Goal: Information Seeking & Learning: Check status

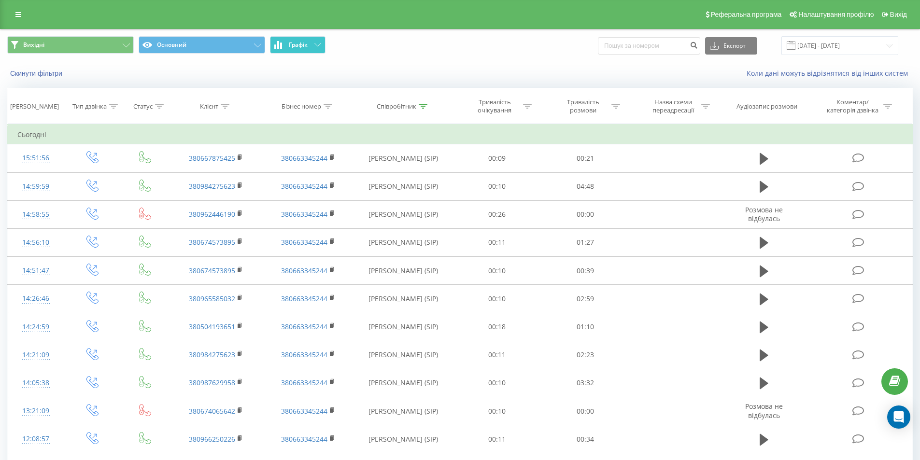
click at [297, 48] on span "Графік" at bounding box center [298, 45] width 19 height 7
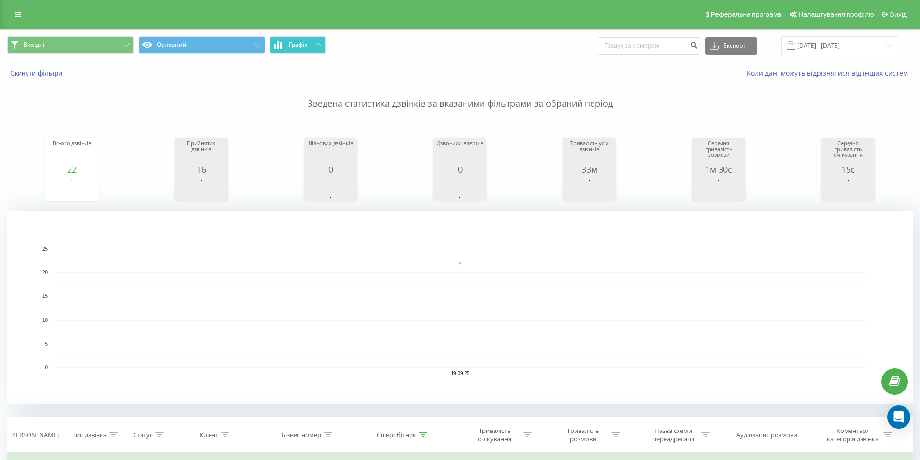
click at [311, 44] on button "Графік" at bounding box center [298, 44] width 56 height 17
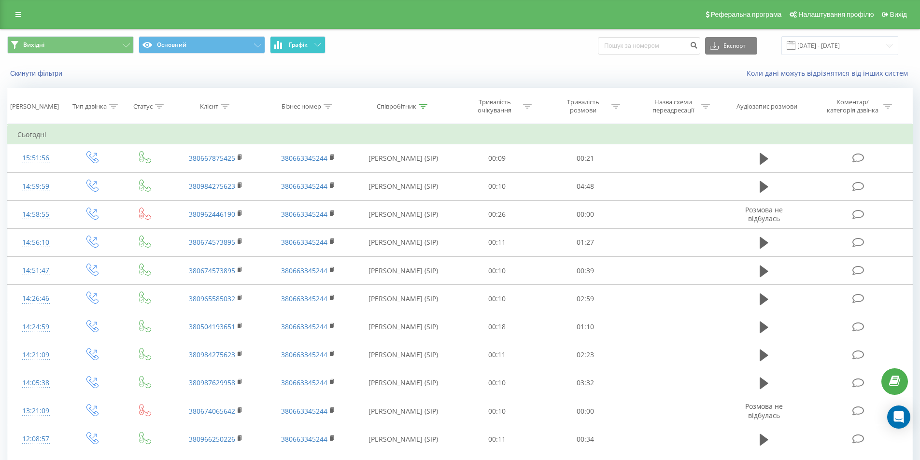
click at [306, 42] on span "Графік" at bounding box center [298, 45] width 19 height 7
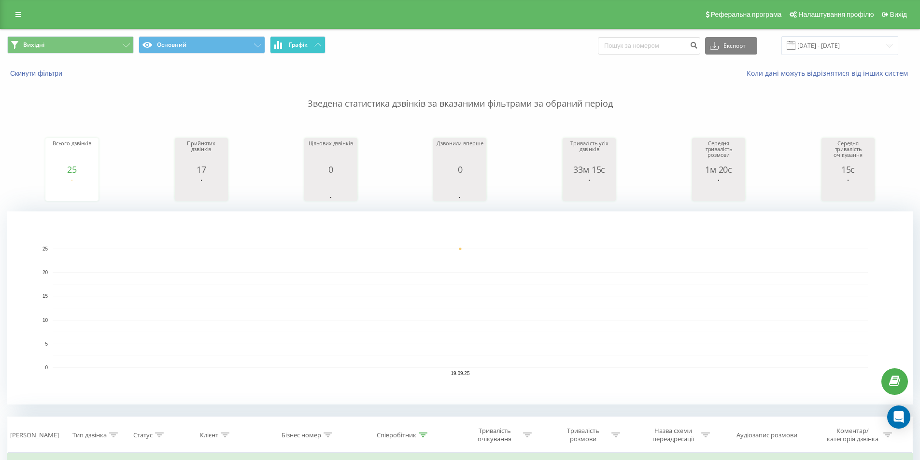
click at [305, 44] on span "Графік" at bounding box center [298, 45] width 19 height 7
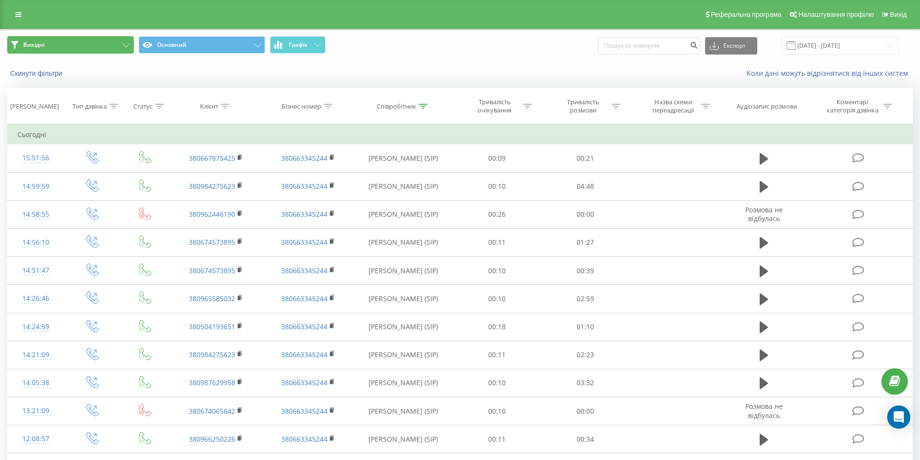
click at [108, 48] on button "Вихідні" at bounding box center [70, 44] width 127 height 17
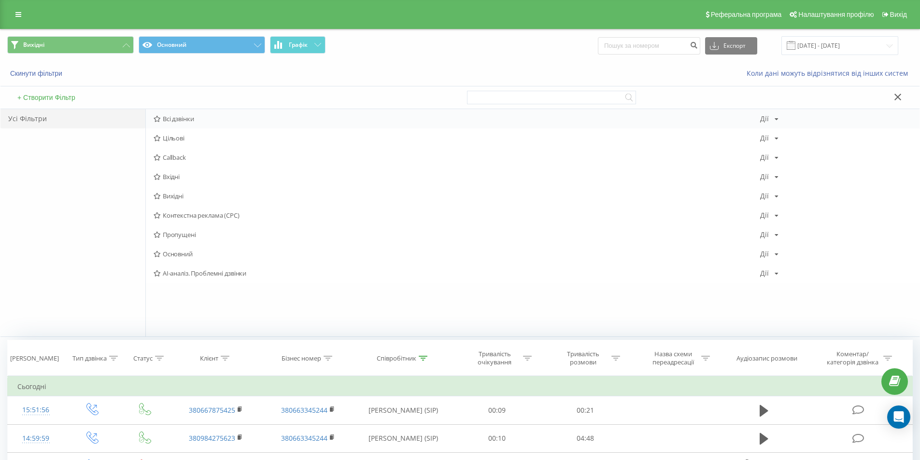
click at [191, 121] on span "Всі дзвінки" at bounding box center [457, 118] width 606 height 7
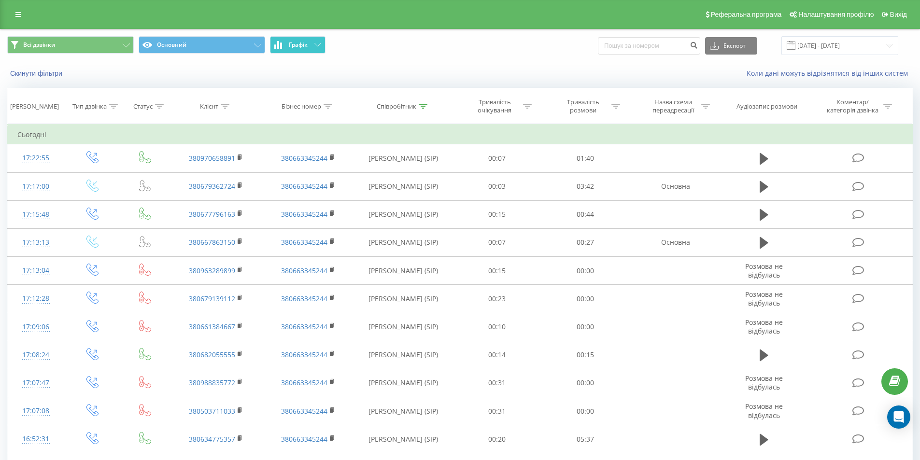
click at [300, 43] on span "Графік" at bounding box center [298, 45] width 19 height 7
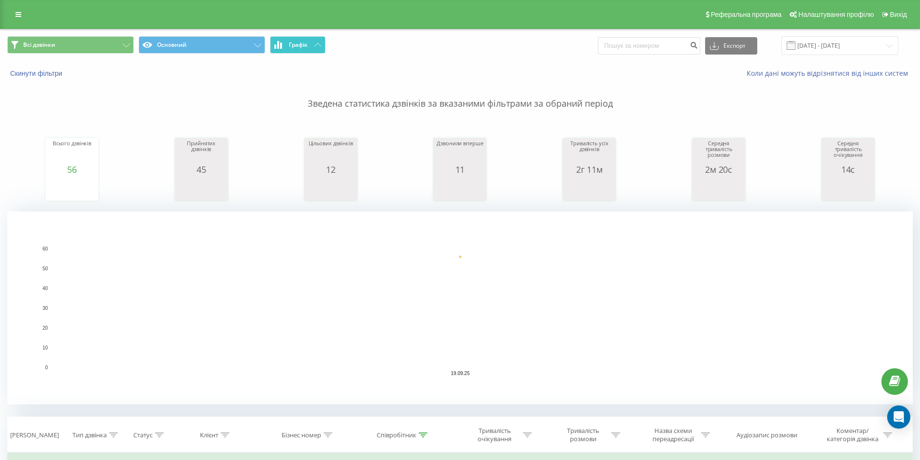
click at [307, 50] on button "Графік" at bounding box center [298, 44] width 56 height 17
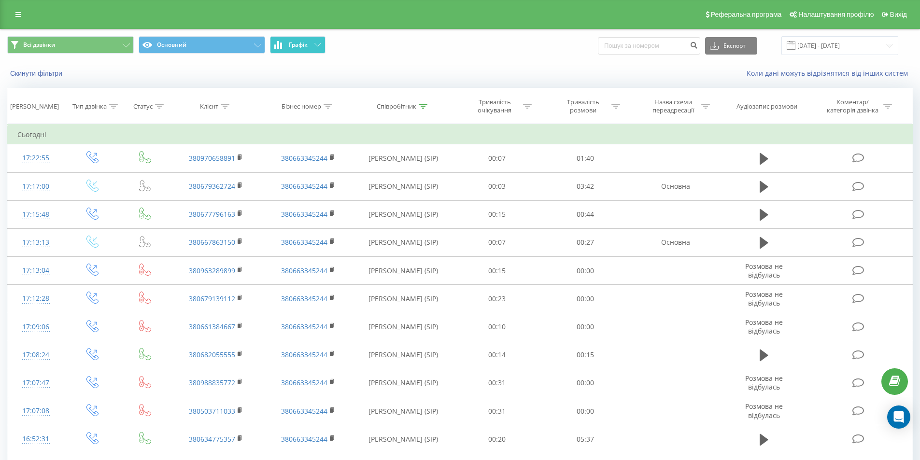
click at [299, 42] on span "Графік" at bounding box center [298, 45] width 19 height 7
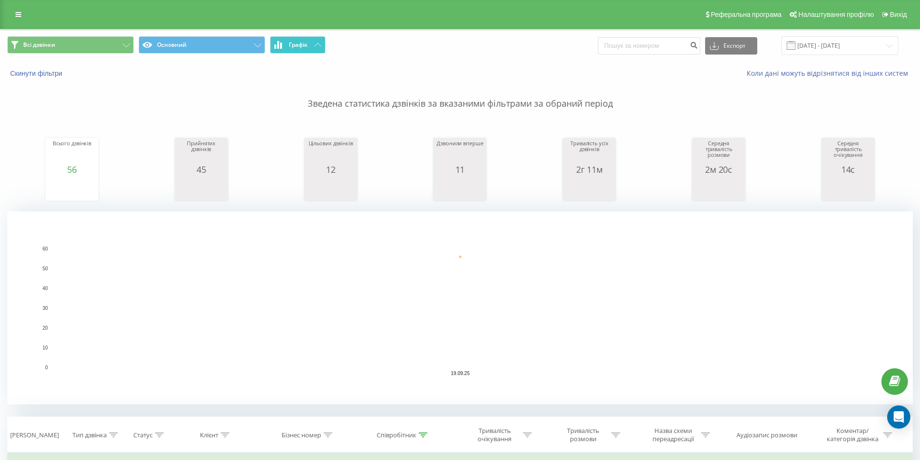
click at [315, 47] on button "Графік" at bounding box center [298, 44] width 56 height 17
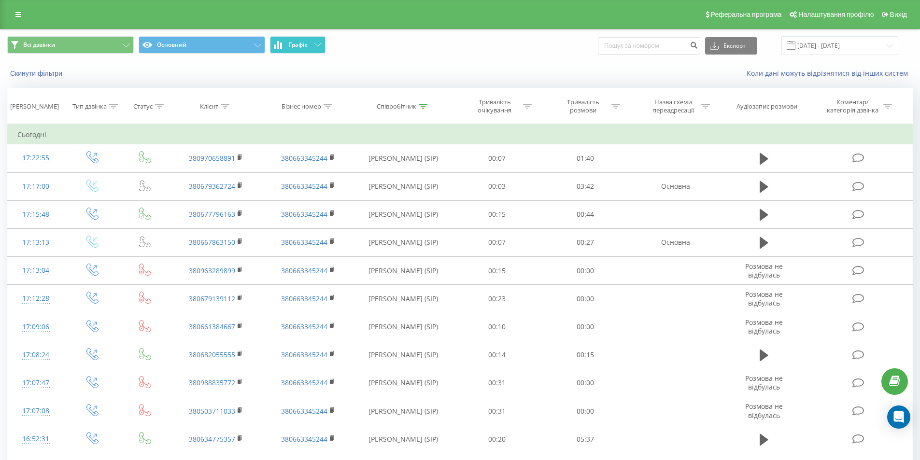
click at [294, 42] on span "Графік" at bounding box center [298, 45] width 19 height 7
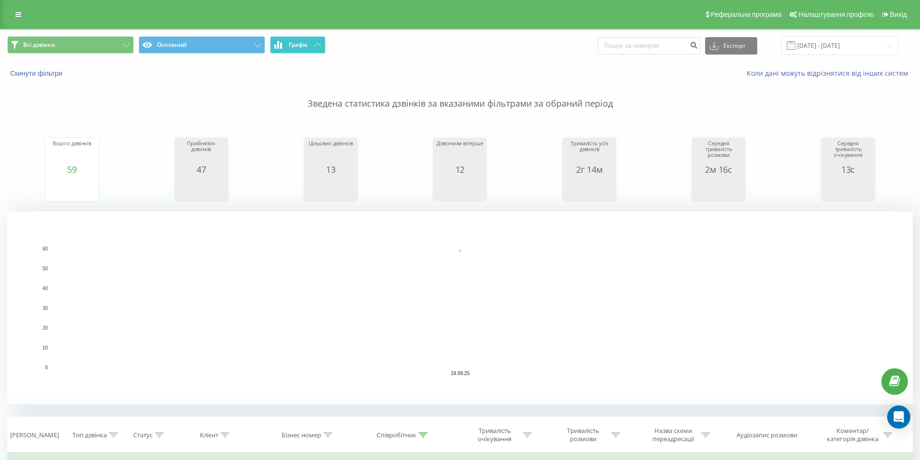
click at [303, 49] on button "Графік" at bounding box center [298, 44] width 56 height 17
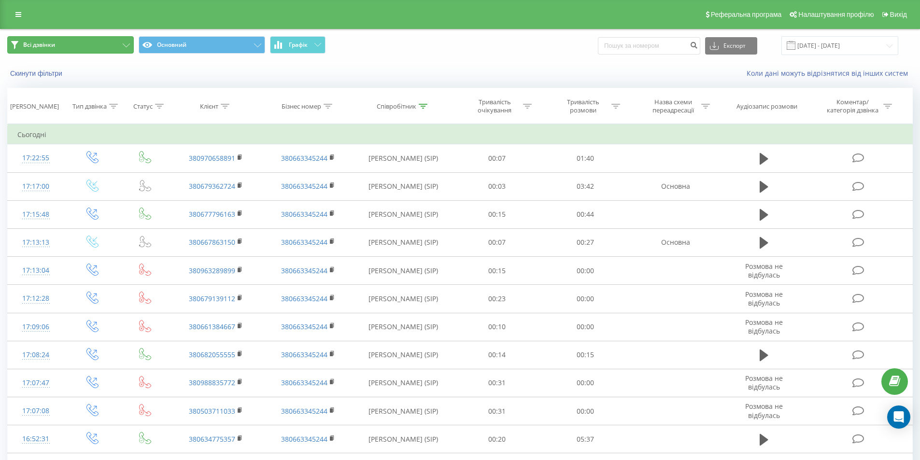
click at [117, 53] on button "Всі дзвінки" at bounding box center [70, 44] width 127 height 17
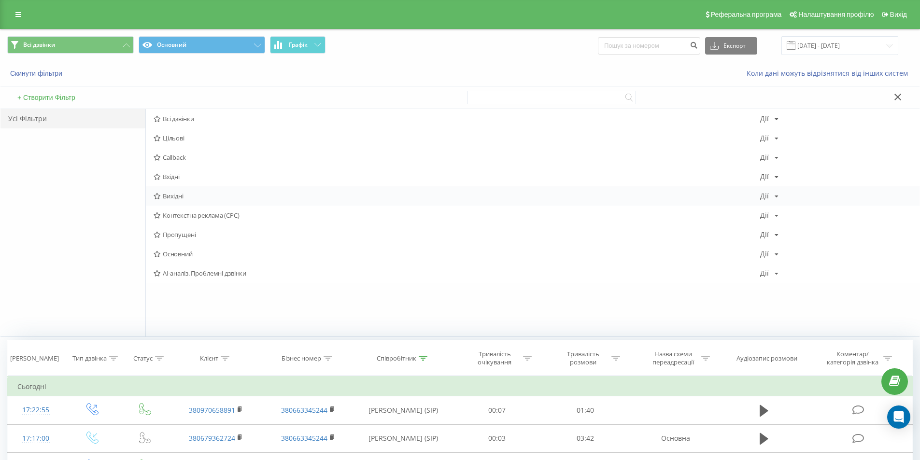
click at [198, 193] on span "Вихідні" at bounding box center [457, 196] width 606 height 7
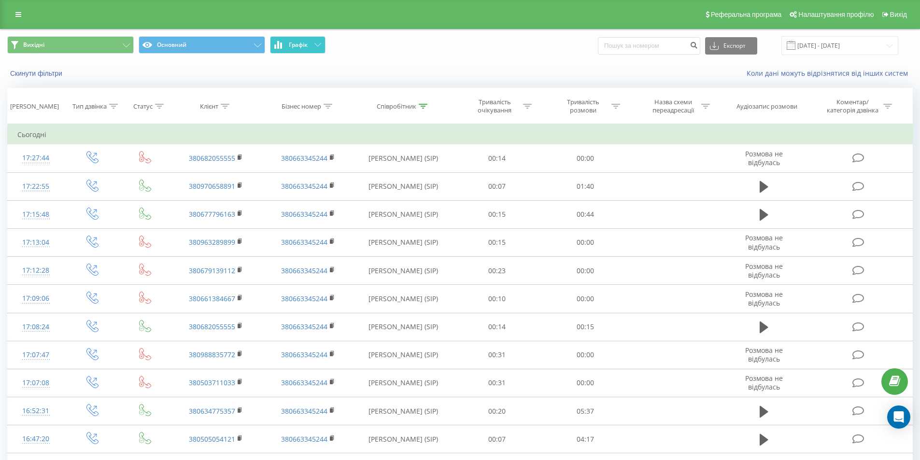
click at [305, 45] on span "Графік" at bounding box center [298, 45] width 19 height 7
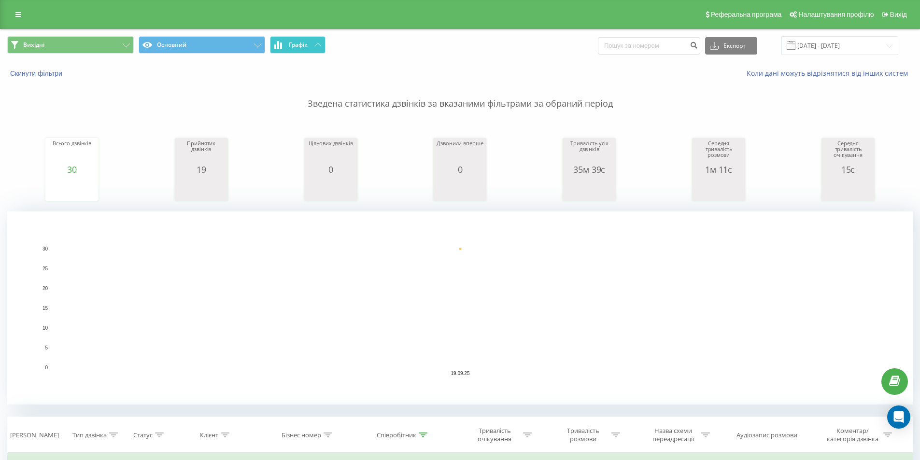
click at [307, 45] on span "Графік" at bounding box center [298, 45] width 19 height 7
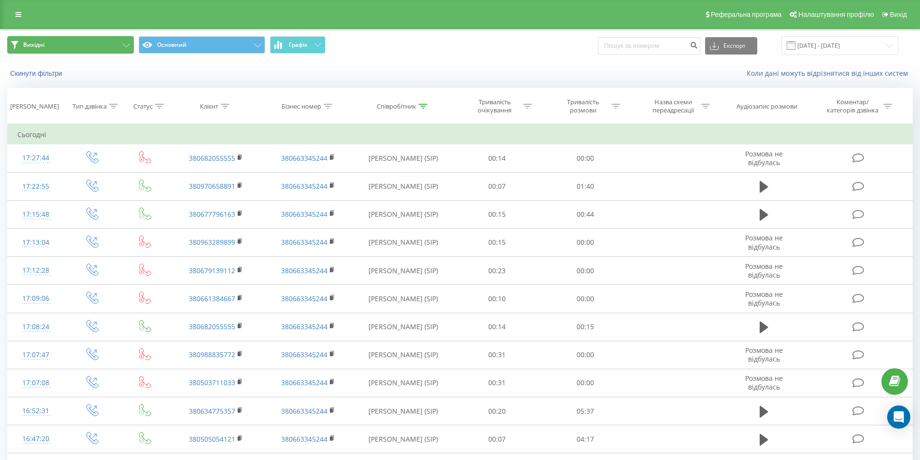
click at [115, 38] on button "Вихідні" at bounding box center [70, 44] width 127 height 17
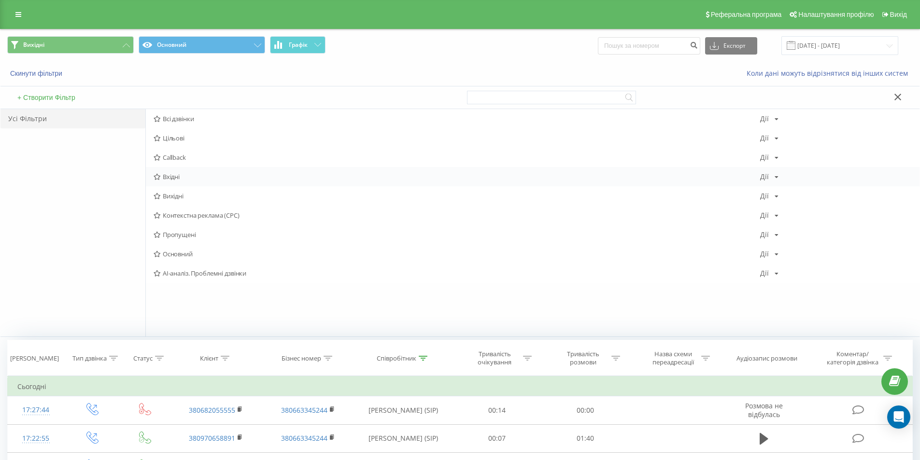
click at [198, 180] on span "Вхідні" at bounding box center [457, 176] width 606 height 7
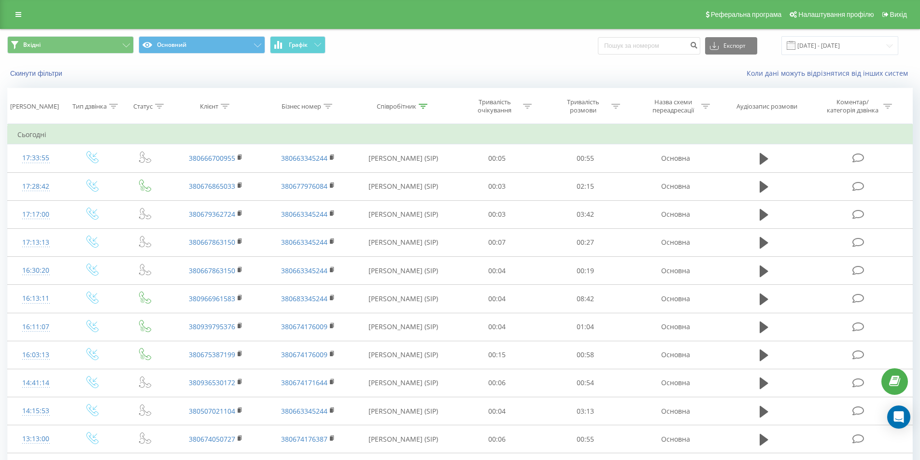
click at [292, 55] on span "Вхідні Основний Графік" at bounding box center [230, 45] width 446 height 19
click at [299, 47] on span "Графік" at bounding box center [298, 45] width 19 height 7
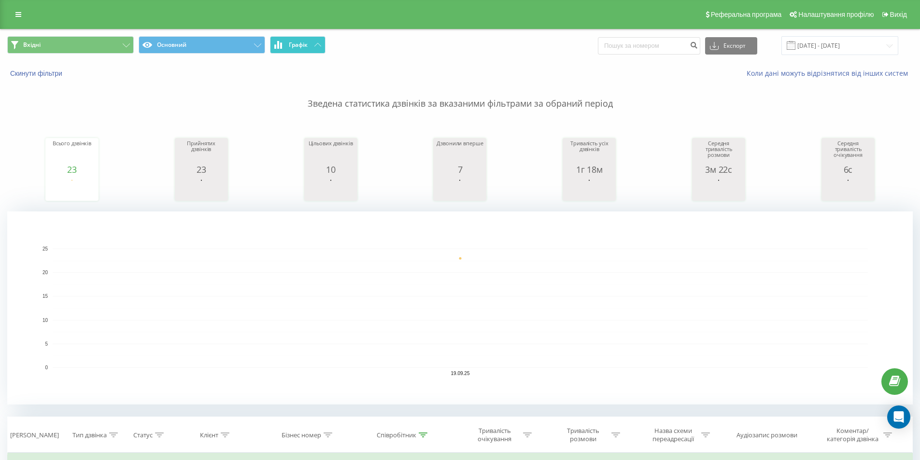
click at [312, 45] on button "Графік" at bounding box center [298, 44] width 56 height 17
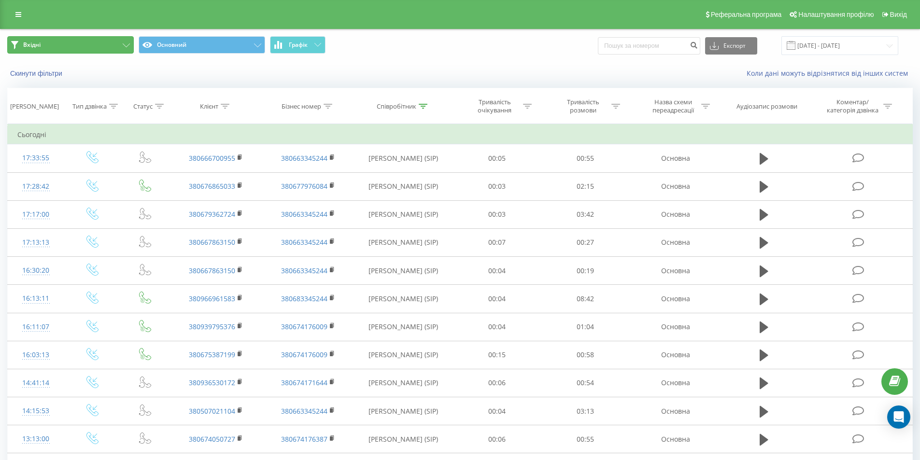
click at [86, 44] on button "Вхідні" at bounding box center [70, 44] width 127 height 17
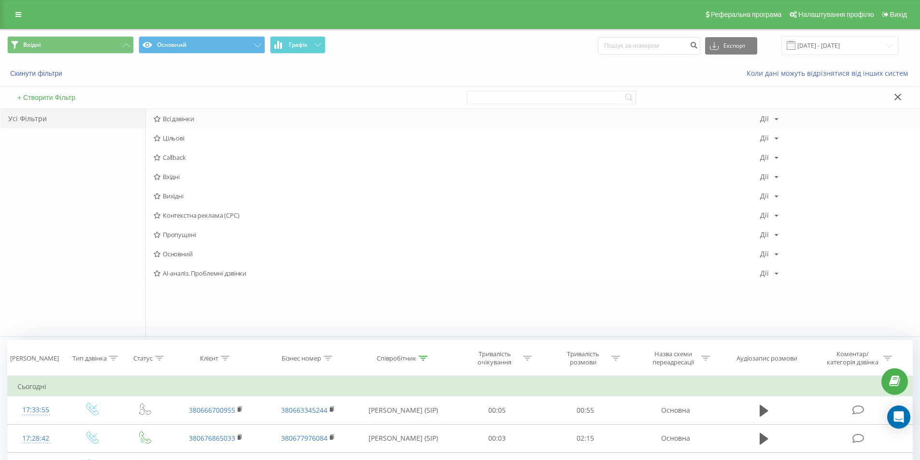
click at [188, 120] on span "Всі дзвінки" at bounding box center [457, 118] width 606 height 7
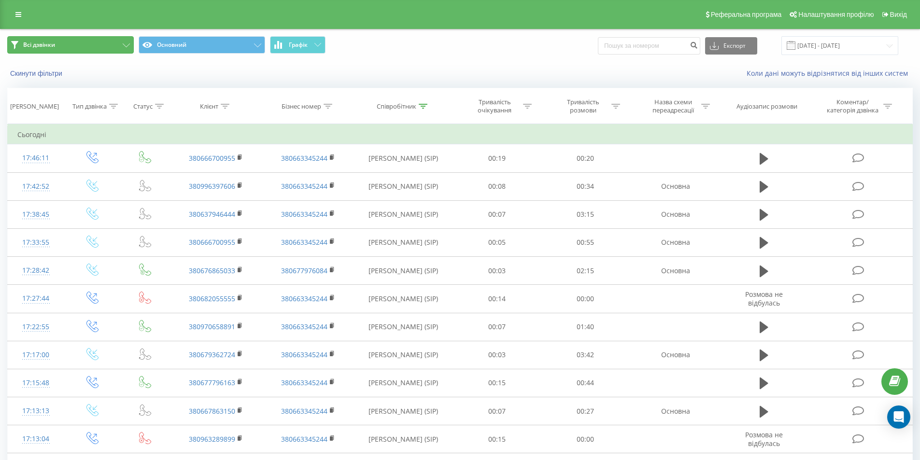
click at [109, 44] on button "Всі дзвінки" at bounding box center [70, 44] width 127 height 17
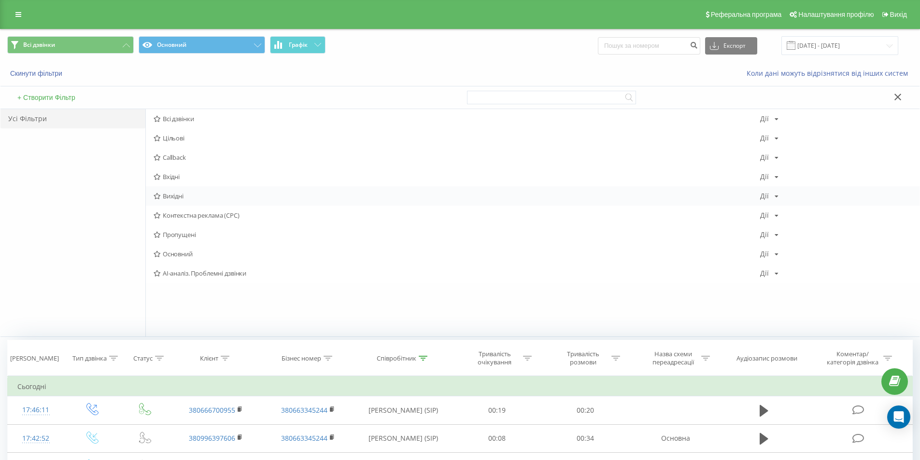
click at [192, 197] on span "Вихідні" at bounding box center [457, 196] width 606 height 7
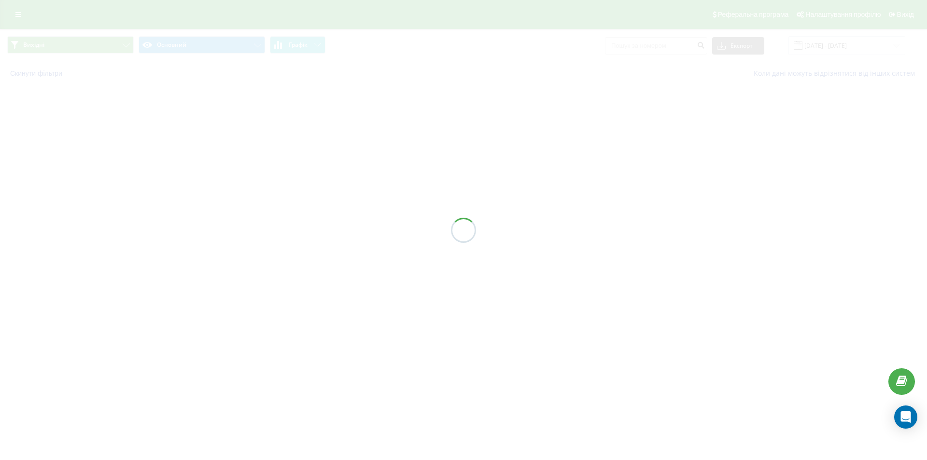
click at [308, 42] on div at bounding box center [463, 230] width 927 height 460
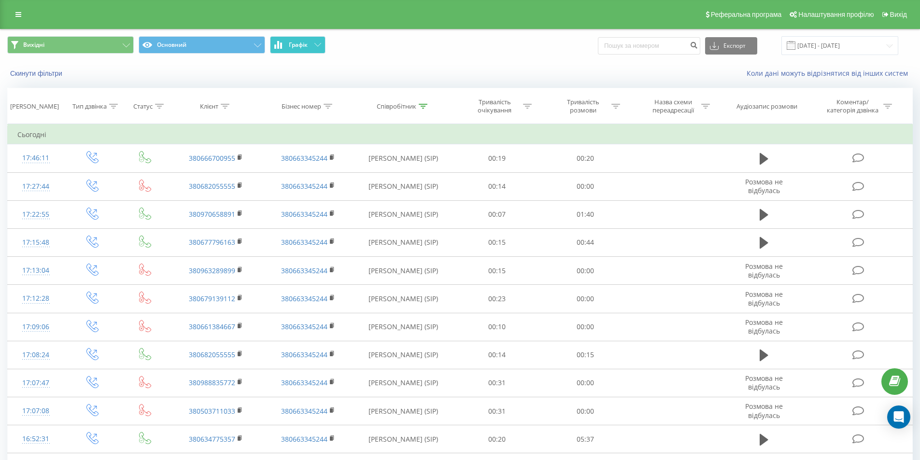
click at [310, 45] on button "Графік" at bounding box center [298, 44] width 56 height 17
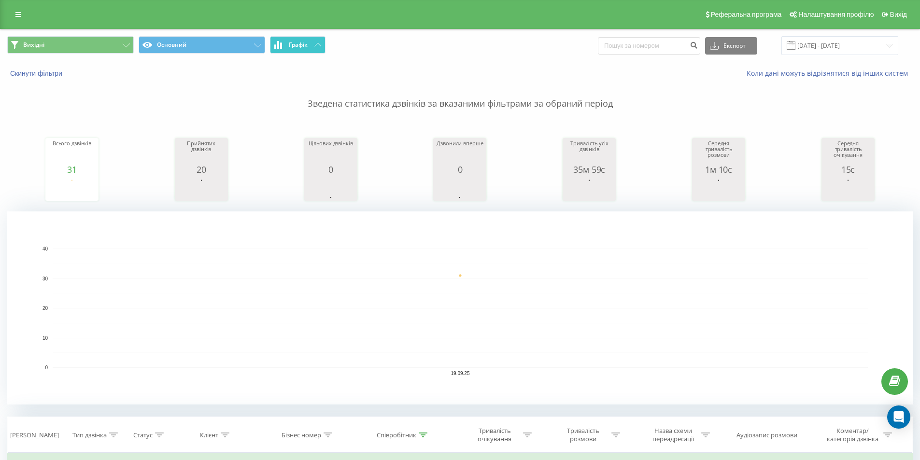
click at [313, 46] on button "Графік" at bounding box center [298, 44] width 56 height 17
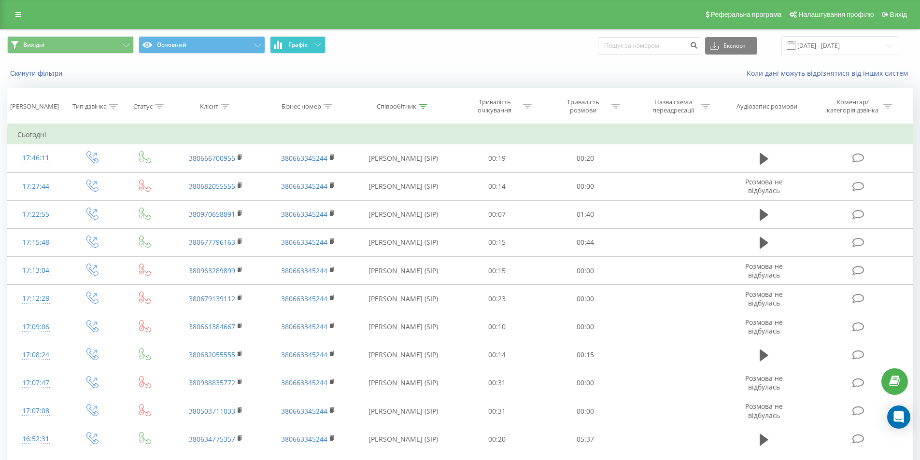
click at [310, 42] on button "Графік" at bounding box center [298, 44] width 56 height 17
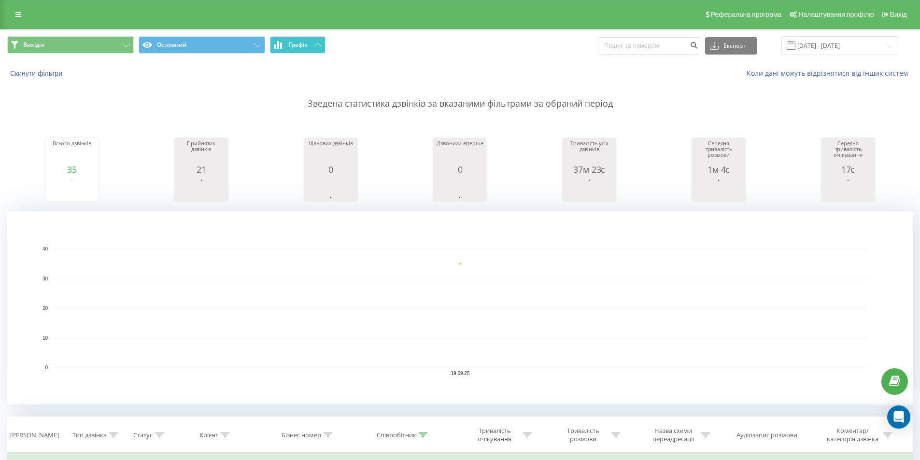
click at [314, 47] on button "Графік" at bounding box center [298, 44] width 56 height 17
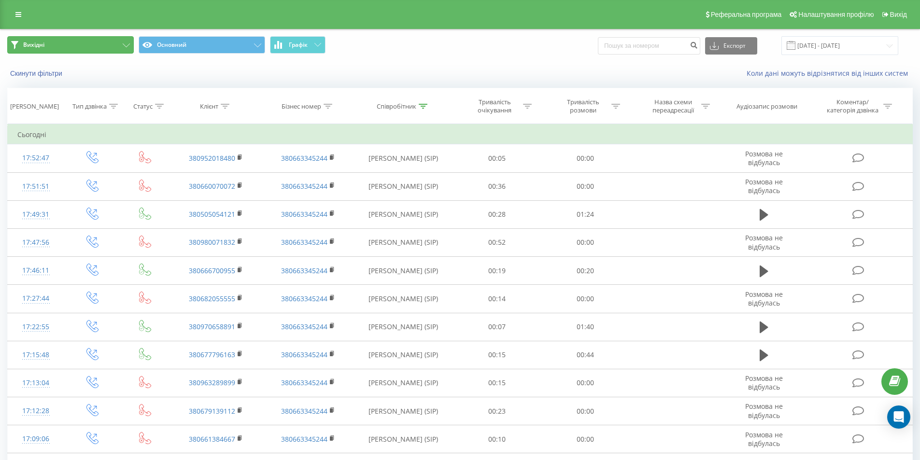
click at [123, 42] on button "Вихідні" at bounding box center [70, 44] width 127 height 17
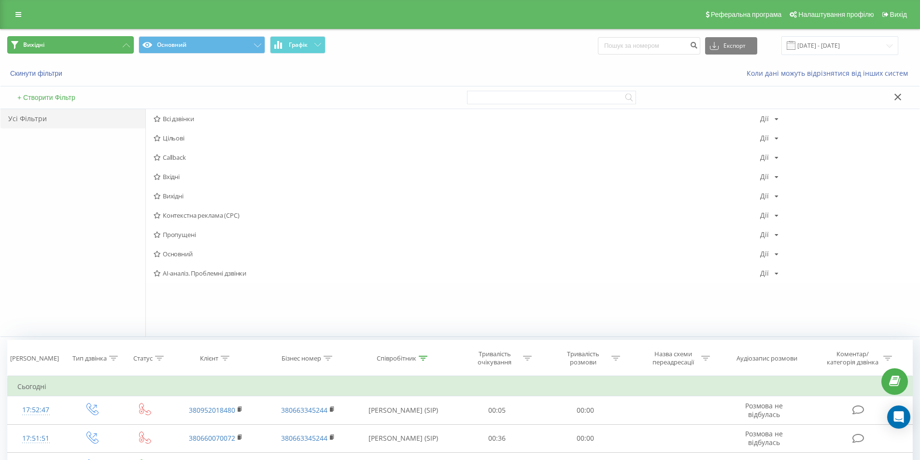
click at [121, 41] on button "Вихідні" at bounding box center [70, 44] width 127 height 17
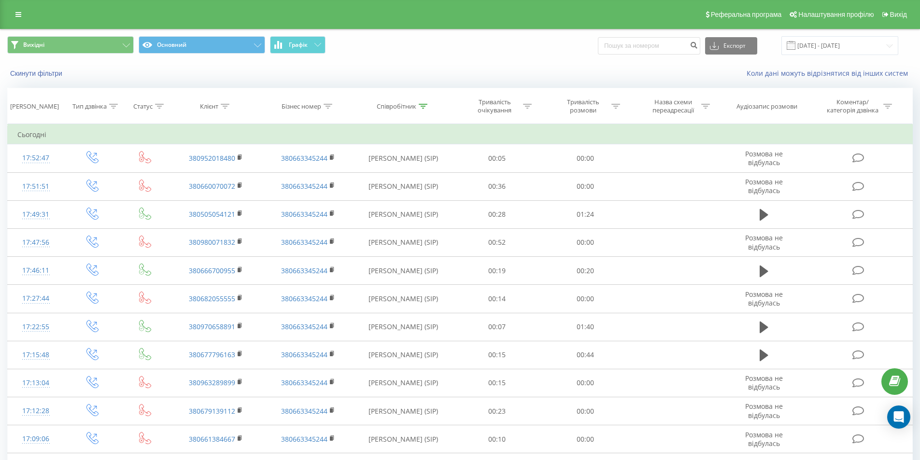
click at [289, 32] on div "Вихідні Основний Графік Експорт .csv .xls .xlsx [DATE] - [DATE]" at bounding box center [459, 45] width 919 height 32
click at [299, 45] on span "Графік" at bounding box center [298, 45] width 19 height 7
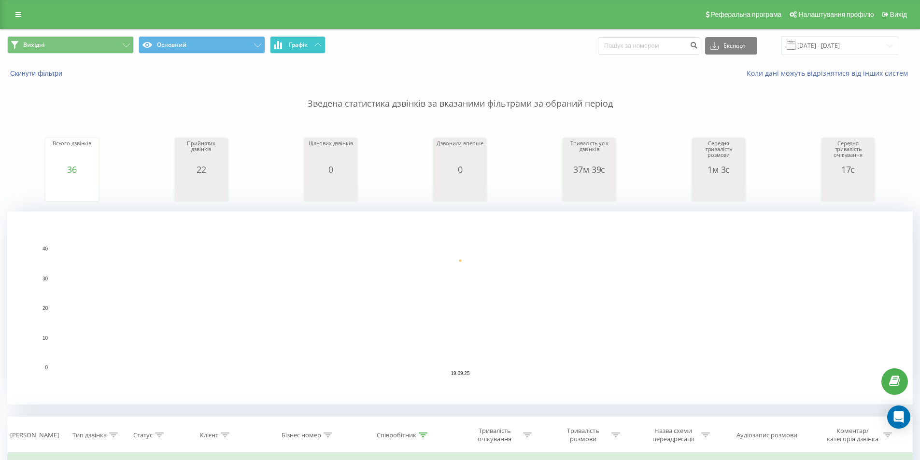
click at [310, 45] on button "Графік" at bounding box center [298, 44] width 56 height 17
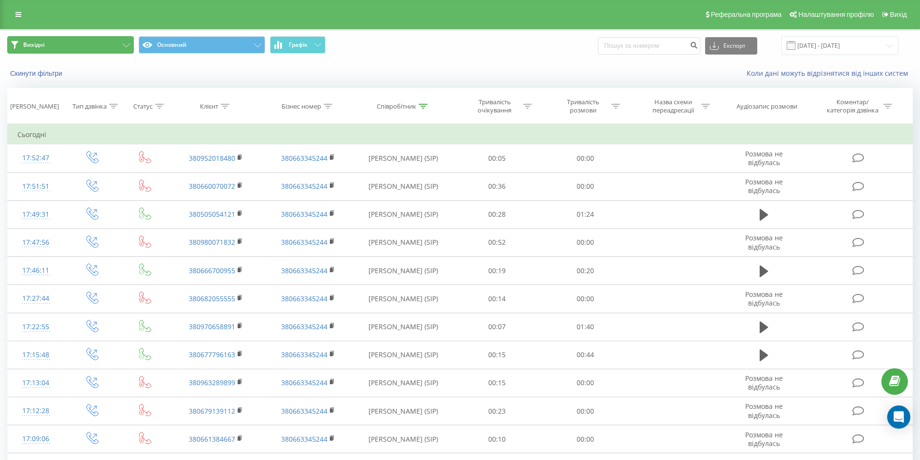
click at [110, 44] on button "Вихідні" at bounding box center [70, 44] width 127 height 17
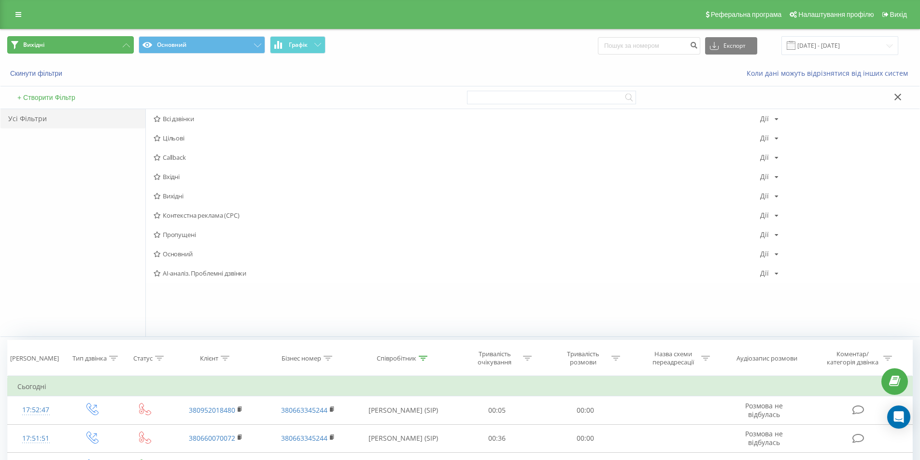
click at [112, 44] on button "Вихідні" at bounding box center [70, 44] width 127 height 17
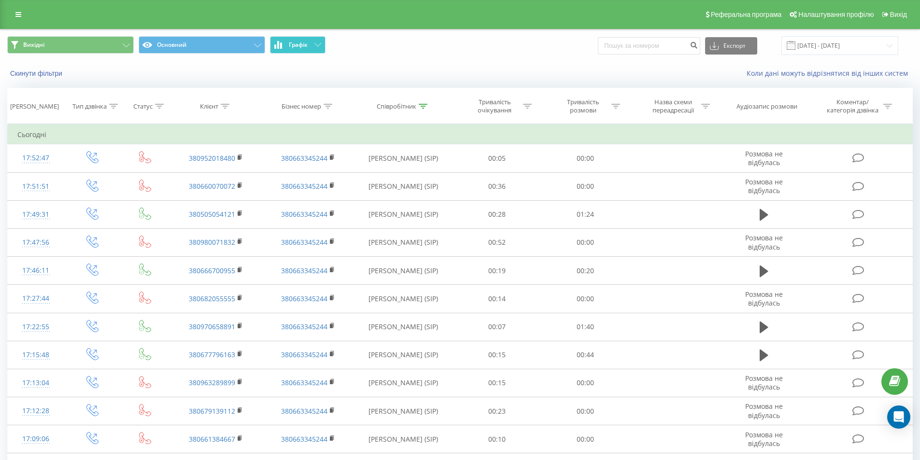
click at [305, 37] on button "Графік" at bounding box center [298, 44] width 56 height 17
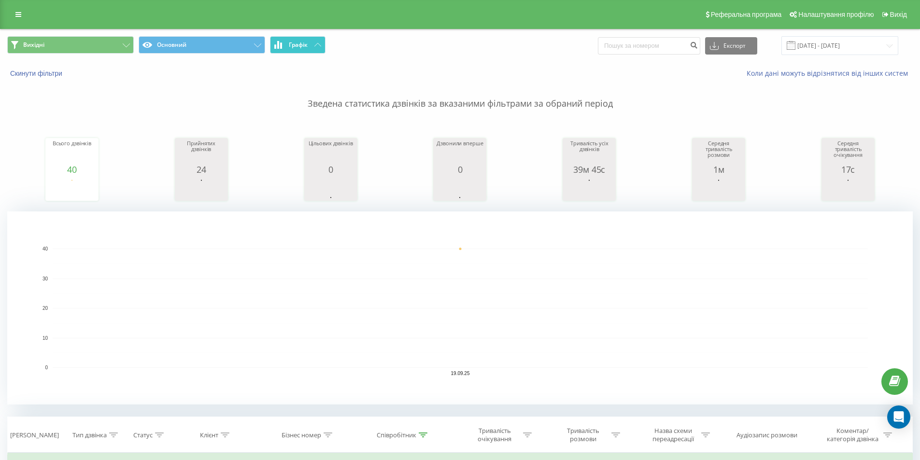
click at [302, 42] on span "Графік" at bounding box center [298, 45] width 19 height 7
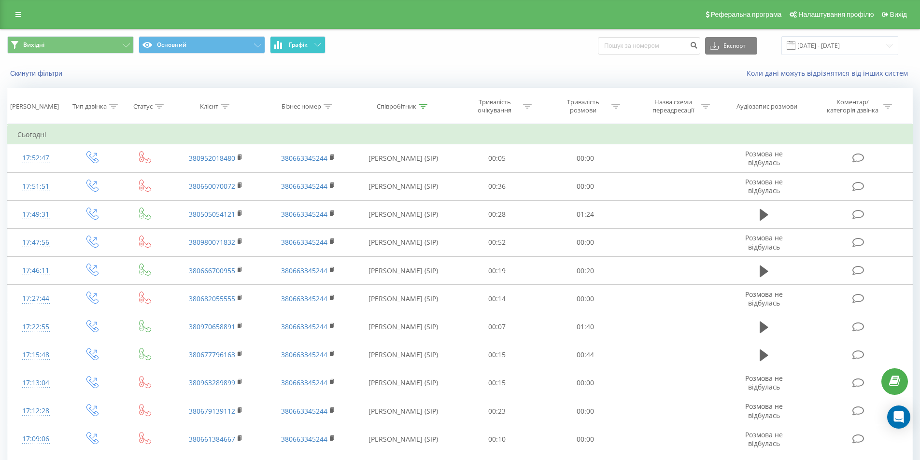
click at [295, 48] on span "Графік" at bounding box center [298, 45] width 19 height 7
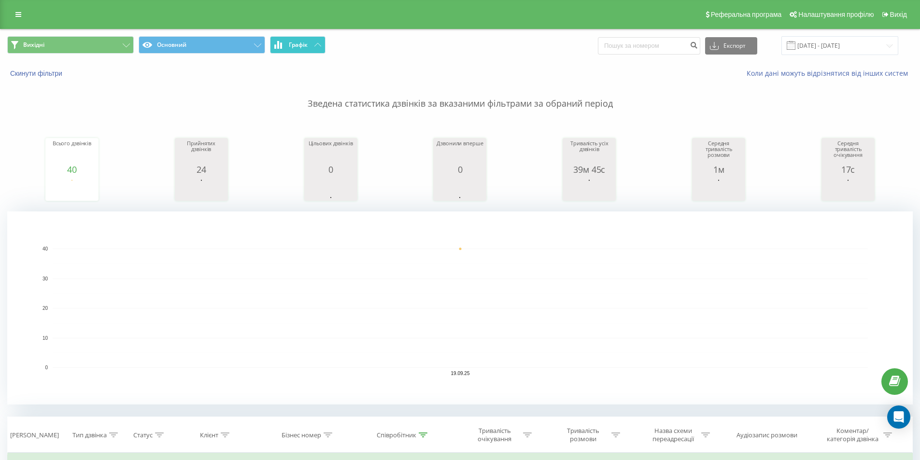
click at [311, 45] on button "Графік" at bounding box center [298, 44] width 56 height 17
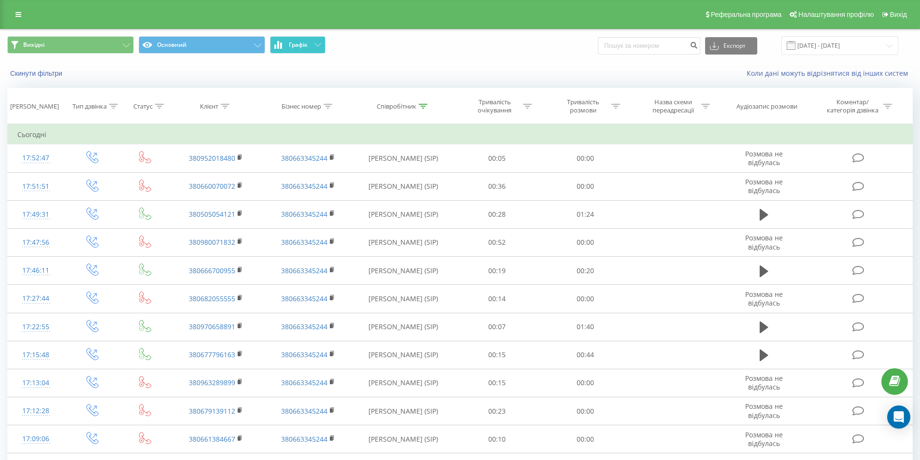
click at [300, 46] on span "Графік" at bounding box center [298, 45] width 19 height 7
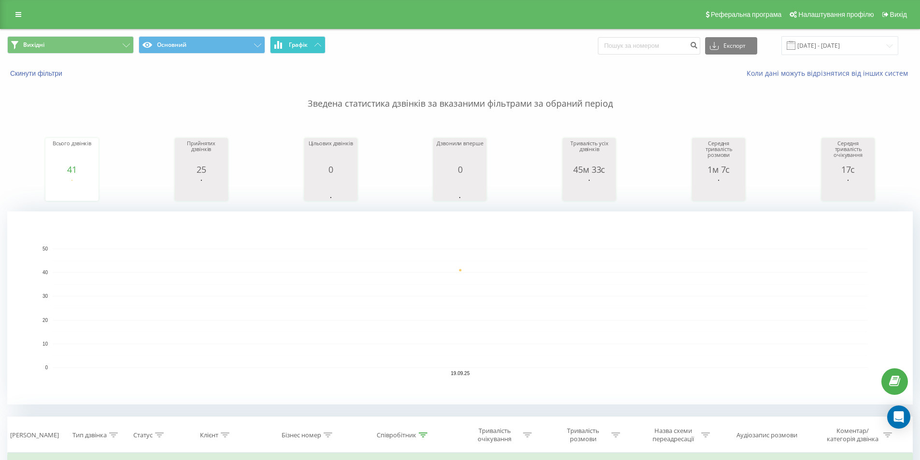
click at [300, 45] on span "Графік" at bounding box center [298, 45] width 19 height 7
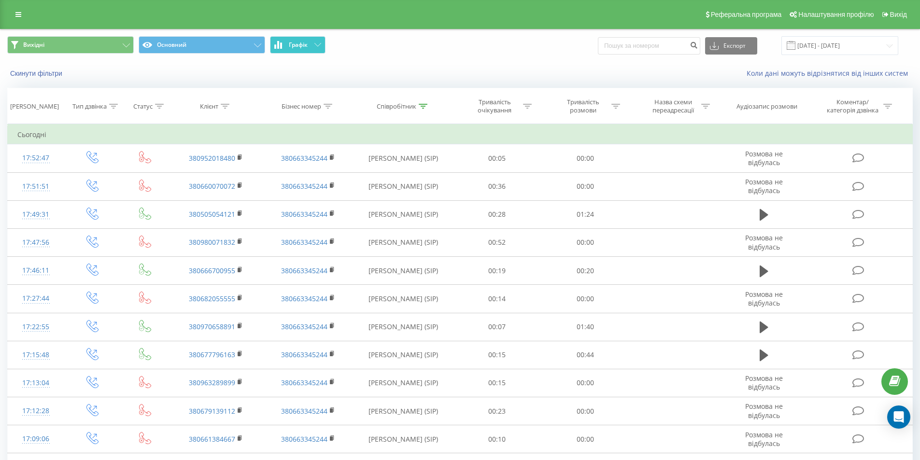
click at [292, 40] on button "Графік" at bounding box center [298, 44] width 56 height 17
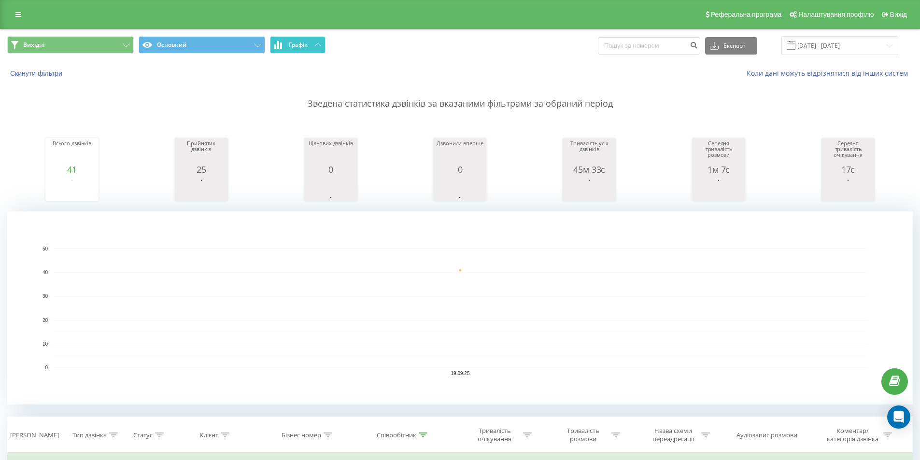
click at [297, 44] on span "Графік" at bounding box center [298, 45] width 19 height 7
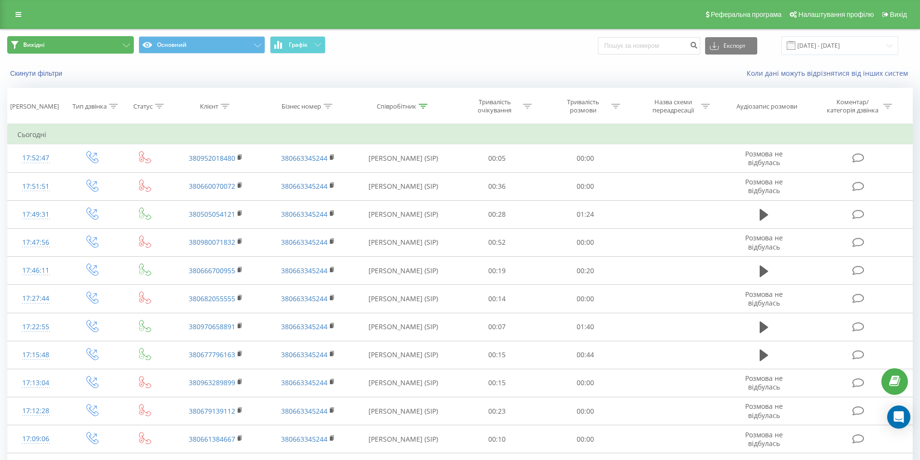
click at [104, 38] on button "Вихідні" at bounding box center [70, 44] width 127 height 17
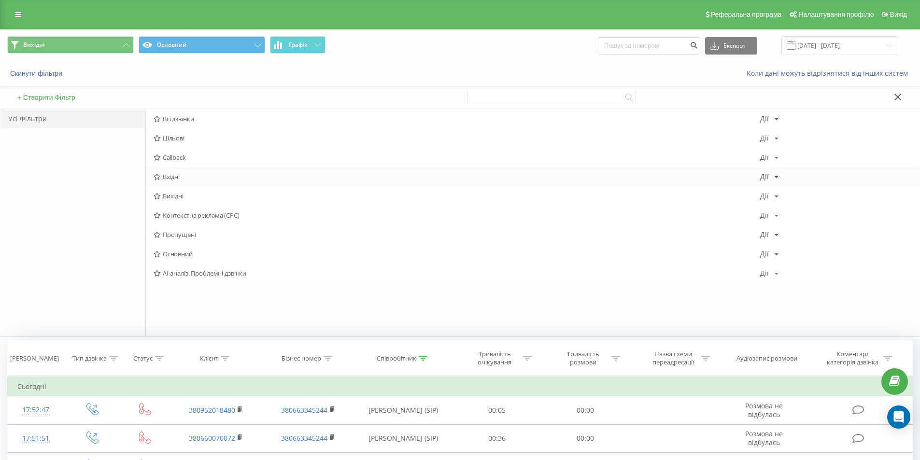
click at [188, 180] on span "Вхідні" at bounding box center [457, 176] width 606 height 7
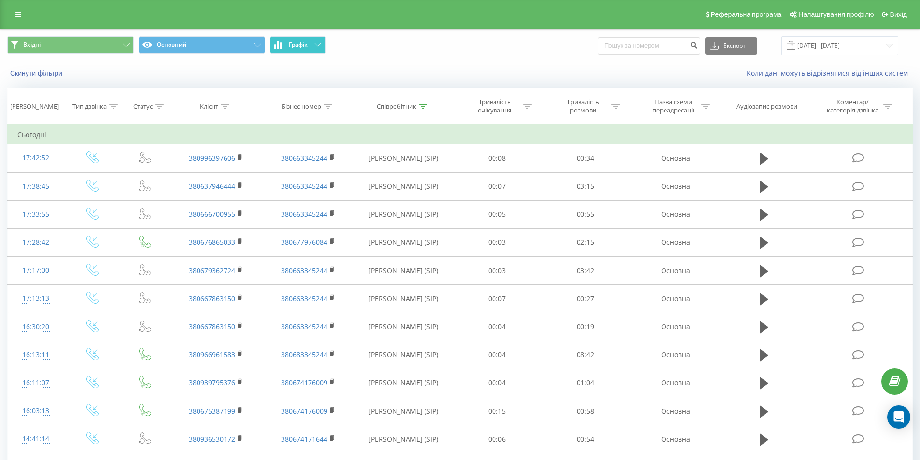
click at [307, 45] on span "Графік" at bounding box center [298, 45] width 19 height 7
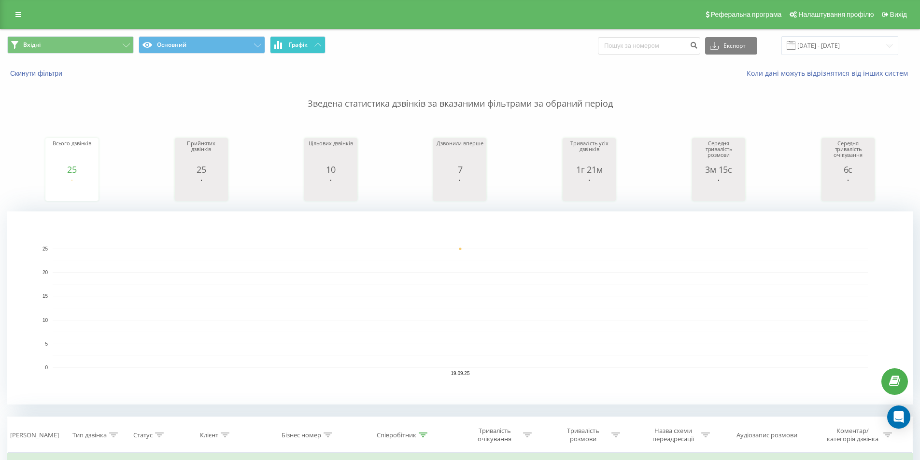
click at [305, 45] on span "Графік" at bounding box center [298, 45] width 19 height 7
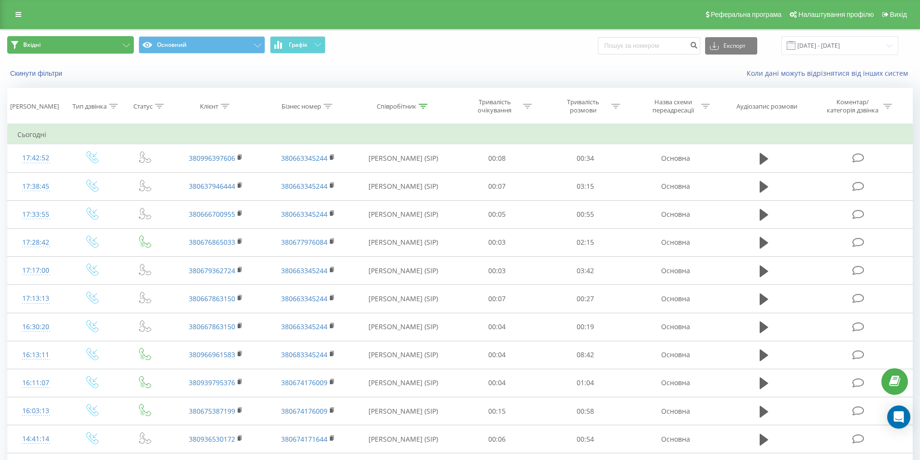
click at [104, 41] on button "Вхідні" at bounding box center [70, 44] width 127 height 17
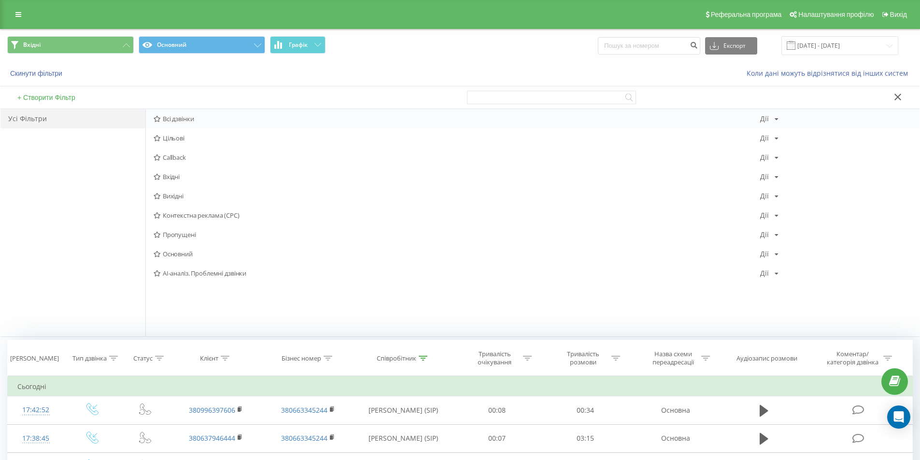
click at [219, 116] on span "Всі дзвінки" at bounding box center [457, 118] width 606 height 7
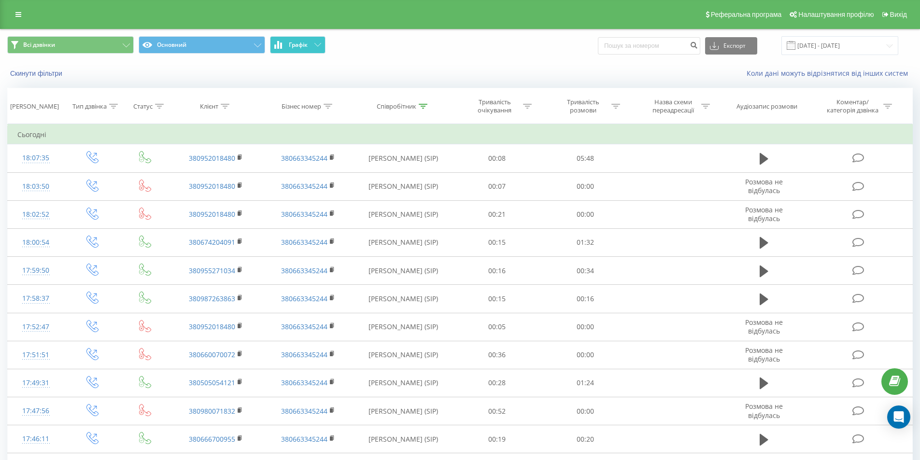
click at [314, 52] on button "Графік" at bounding box center [298, 44] width 56 height 17
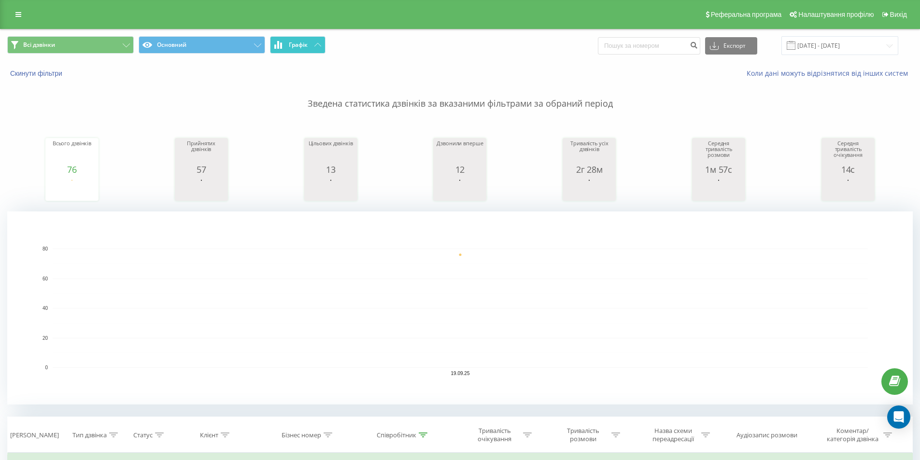
click at [311, 49] on button "Графік" at bounding box center [298, 44] width 56 height 17
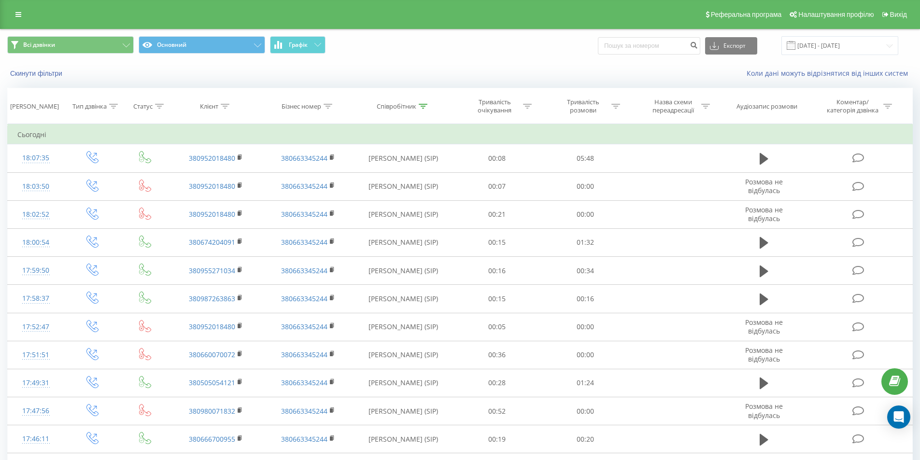
click at [86, 55] on span "Всі дзвінки Основний Графік" at bounding box center [230, 45] width 446 height 19
click at [100, 46] on button "Всі дзвінки" at bounding box center [70, 44] width 127 height 17
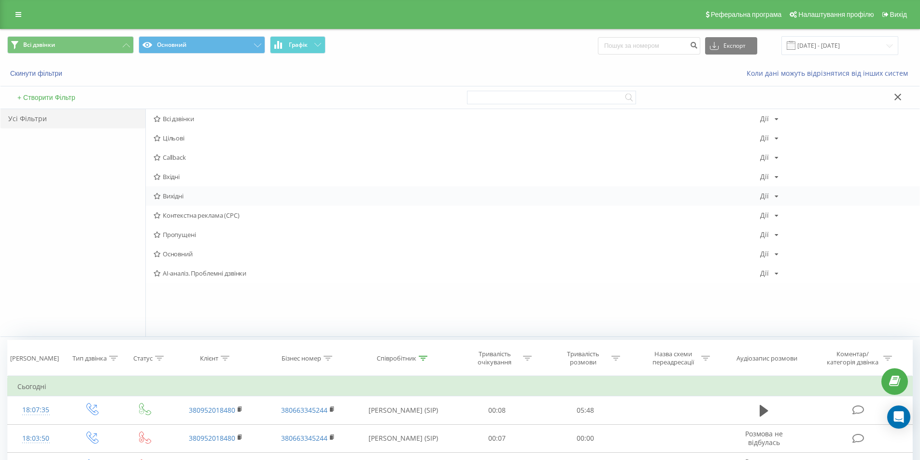
click at [197, 199] on span "Вихідні" at bounding box center [457, 196] width 606 height 7
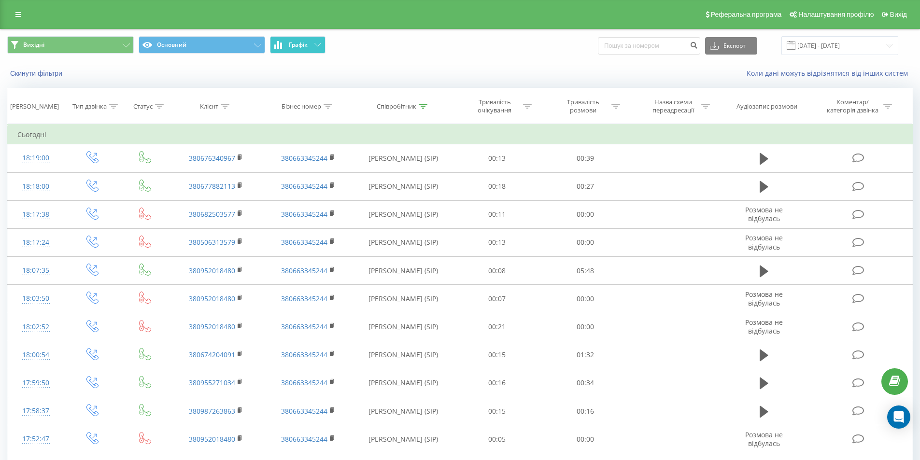
click at [314, 47] on button "Графік" at bounding box center [298, 44] width 56 height 17
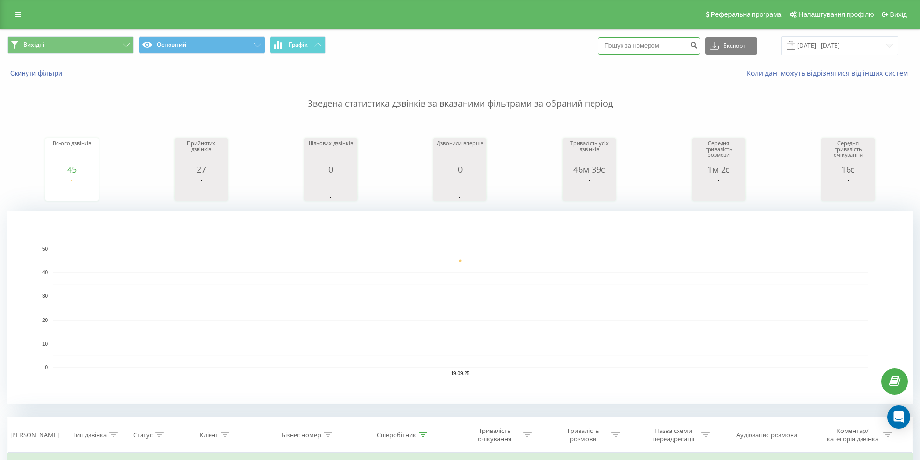
click at [674, 48] on input at bounding box center [649, 45] width 102 height 17
paste input "380957275230"
type input "380957275230"
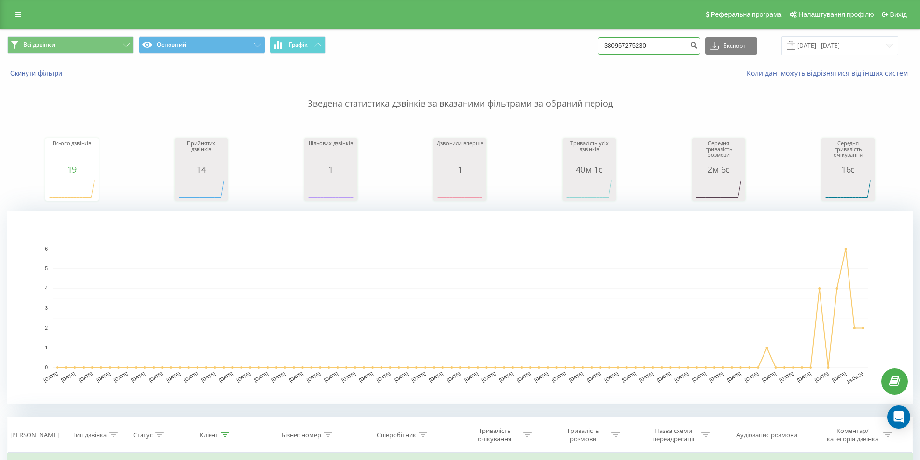
click at [662, 47] on input "380957275230" at bounding box center [649, 45] width 102 height 17
paste input "675014732"
type input "380675014732"
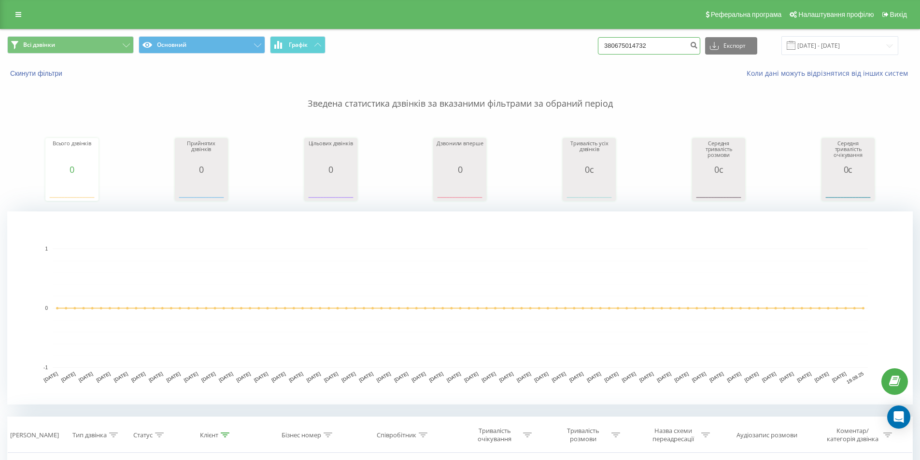
click at [662, 49] on input "380675014732" at bounding box center [649, 45] width 102 height 17
paste input "957275230"
type input "380957275230"
click at [552, 41] on div "Всі дзвінки Основний Графік 380957275230 Експорт .csv .xls .xlsx [DATE] - [DATE]" at bounding box center [459, 45] width 905 height 19
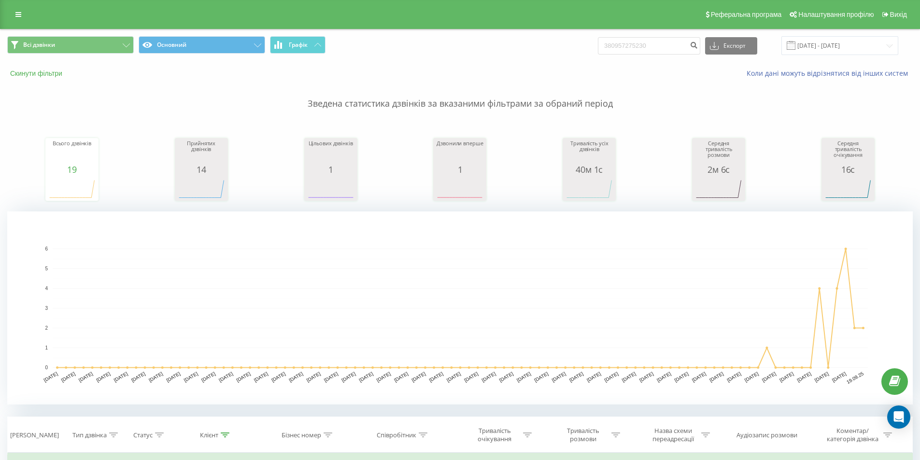
click at [48, 75] on button "Скинути фільтри" at bounding box center [37, 73] width 60 height 9
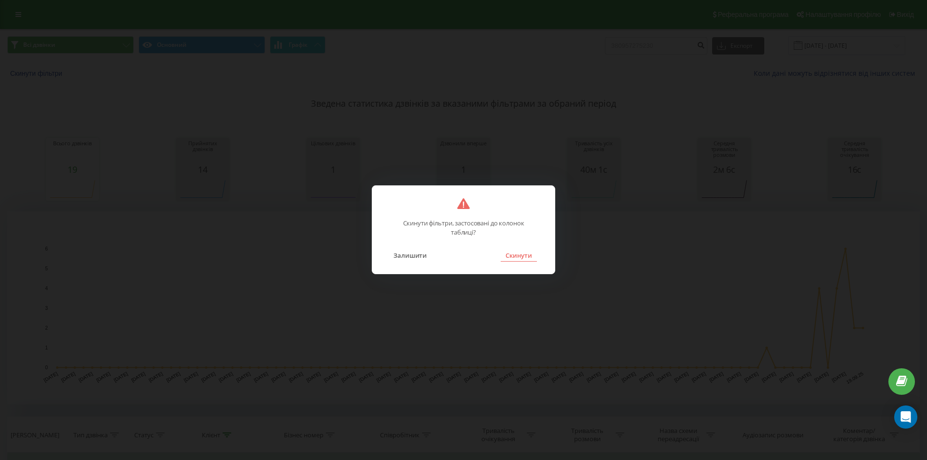
click at [510, 251] on button "Скинути" at bounding box center [519, 255] width 36 height 13
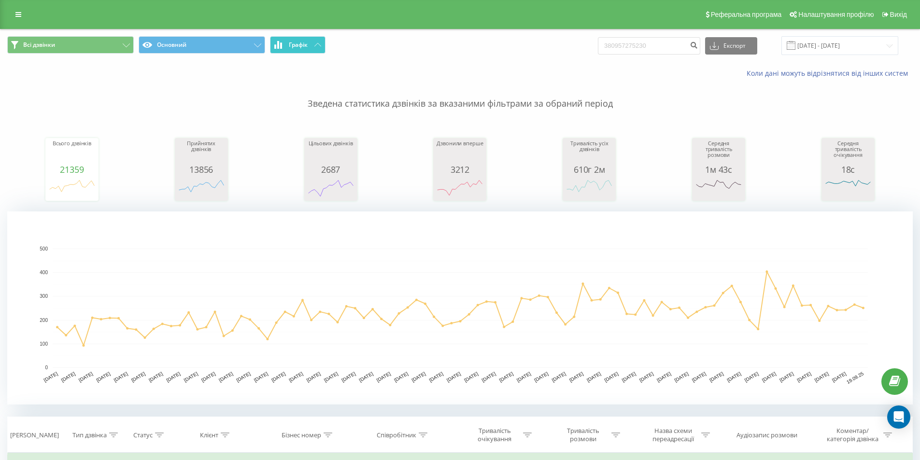
click at [299, 42] on span "Графік" at bounding box center [298, 45] width 19 height 7
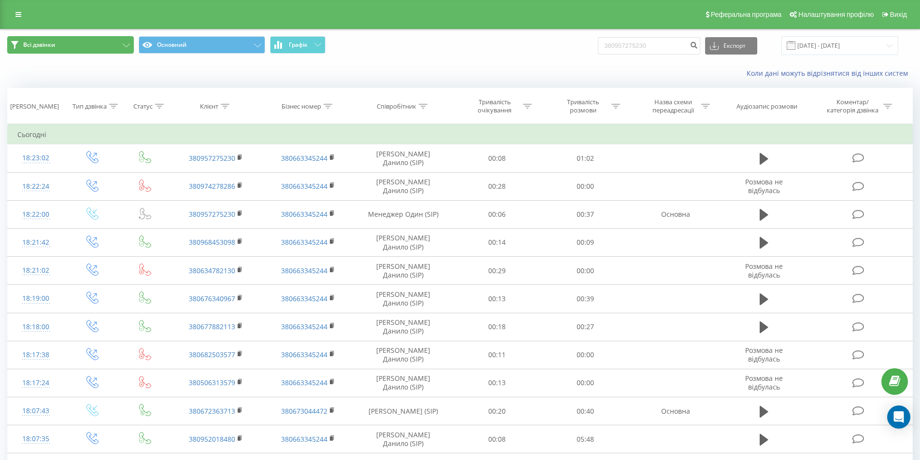
click at [127, 40] on button "Всі дзвінки" at bounding box center [70, 44] width 127 height 17
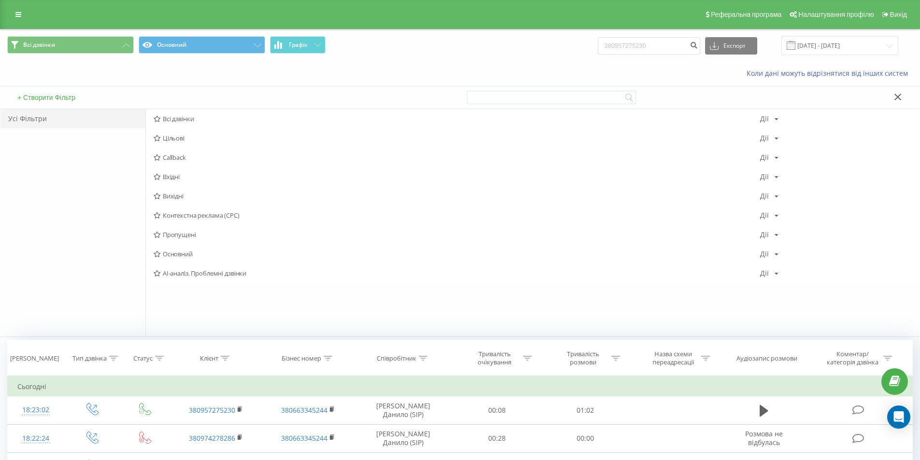
drag, startPoint x: 465, startPoint y: 64, endPoint x: 493, endPoint y: 65, distance: 28.5
click at [465, 64] on div "Коли дані можуть відрізнятися вiд інших систем" at bounding box center [459, 73] width 919 height 23
click at [821, 56] on div "Всі дзвінки Основний Графік 380957275230 Експорт .csv .xls .xlsx [DATE] - [DATE]" at bounding box center [459, 45] width 919 height 32
click at [823, 48] on input "[DATE] - [DATE]" at bounding box center [839, 45] width 117 height 19
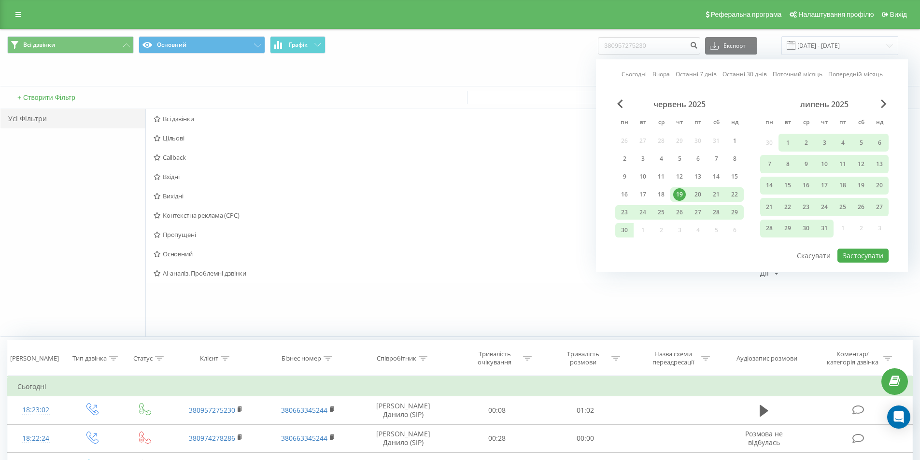
click at [676, 194] on div "19" at bounding box center [679, 194] width 13 height 13
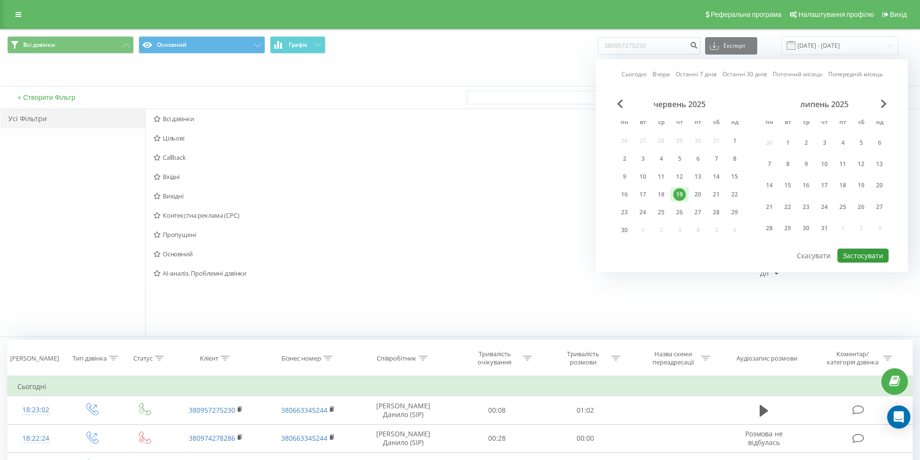
click at [859, 257] on button "Застосувати" at bounding box center [862, 256] width 51 height 14
type input "[DATE] - [DATE]"
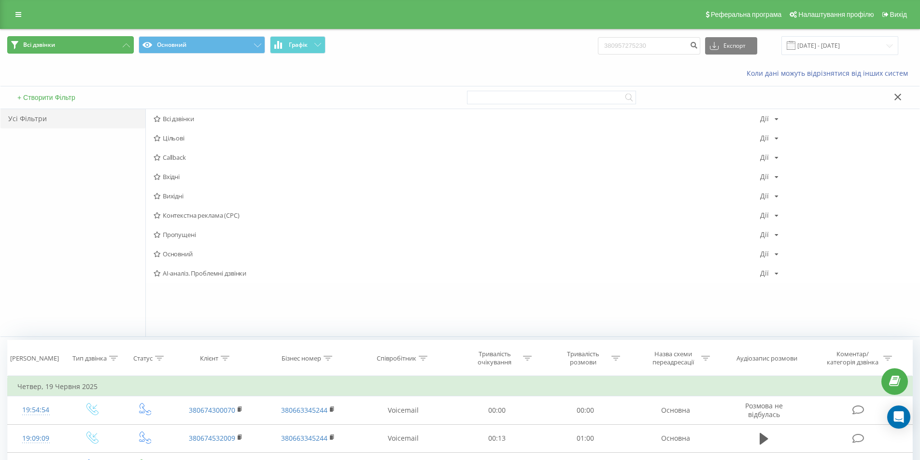
click at [124, 42] on button "Всі дзвінки" at bounding box center [70, 44] width 127 height 17
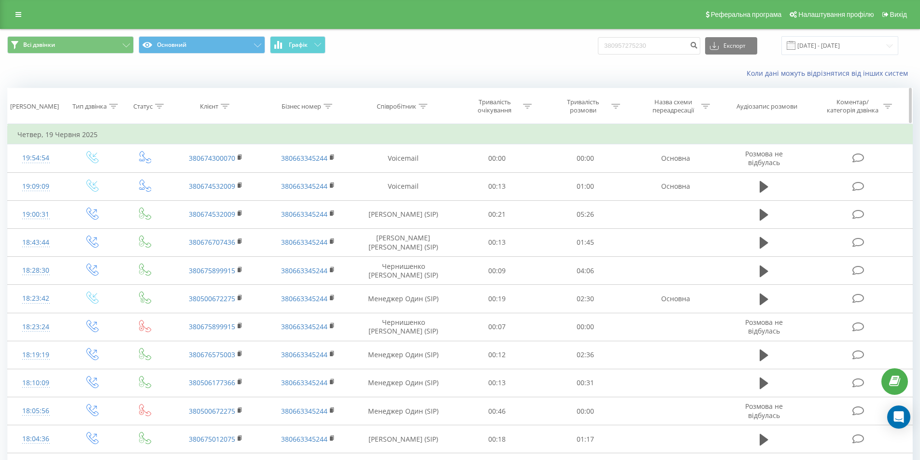
click at [421, 106] on icon at bounding box center [423, 106] width 9 height 5
click at [413, 171] on input "text" at bounding box center [403, 175] width 85 height 17
type input "[PERSON_NAME]"
click at [423, 196] on span "OK" at bounding box center [423, 194] width 27 height 15
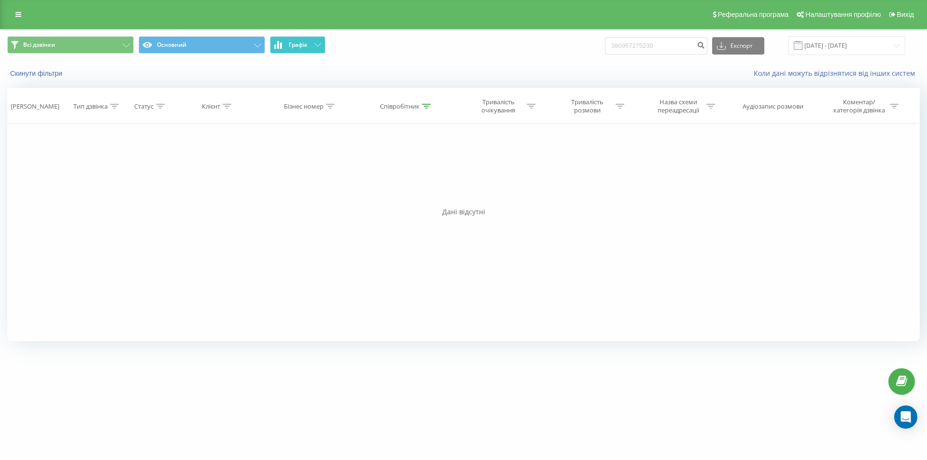
click at [302, 49] on button "Графік" at bounding box center [298, 44] width 56 height 17
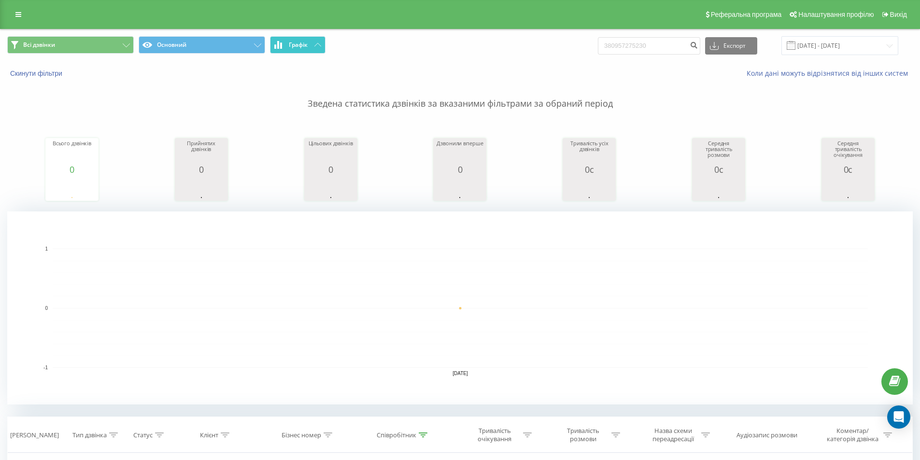
click at [309, 48] on button "Графік" at bounding box center [298, 44] width 56 height 17
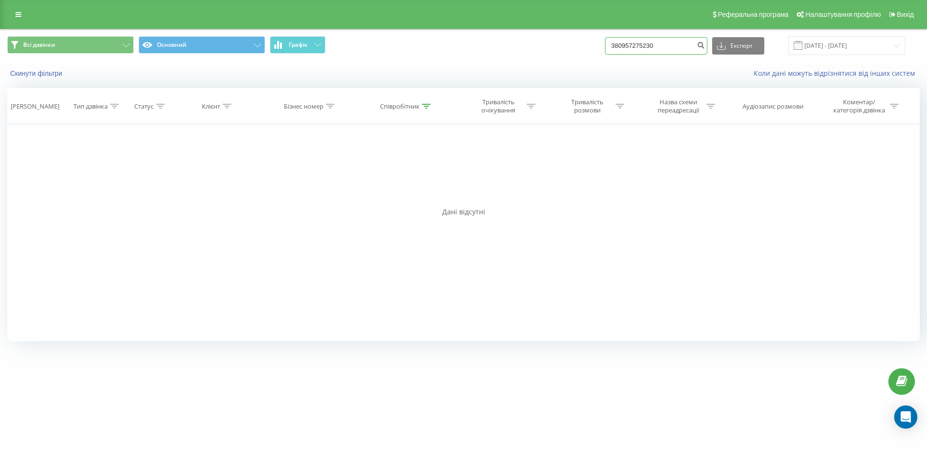
click at [673, 42] on input "380957275230" at bounding box center [656, 45] width 102 height 17
drag, startPoint x: 673, startPoint y: 49, endPoint x: 599, endPoint y: 47, distance: 73.4
click at [600, 47] on div "Всі дзвінки Основний Графік 380957275230 Експорт .csv .xls .xlsx [DATE] - [DATE]" at bounding box center [463, 45] width 913 height 19
click at [533, 53] on div "Всі дзвінки Основний Графік Експорт .csv .xls .xlsx [DATE] - [DATE]" at bounding box center [463, 45] width 913 height 19
click at [45, 72] on button "Скинути фільтри" at bounding box center [37, 73] width 60 height 9
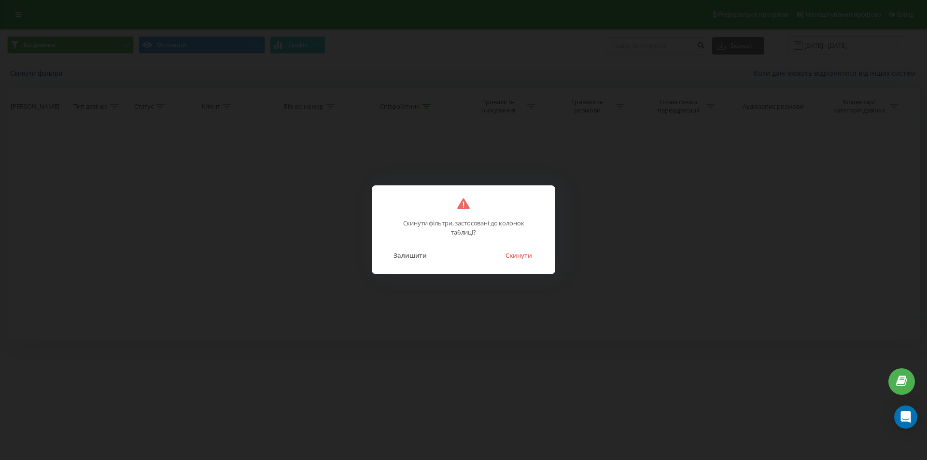
click at [518, 256] on button "Скинути" at bounding box center [519, 255] width 36 height 13
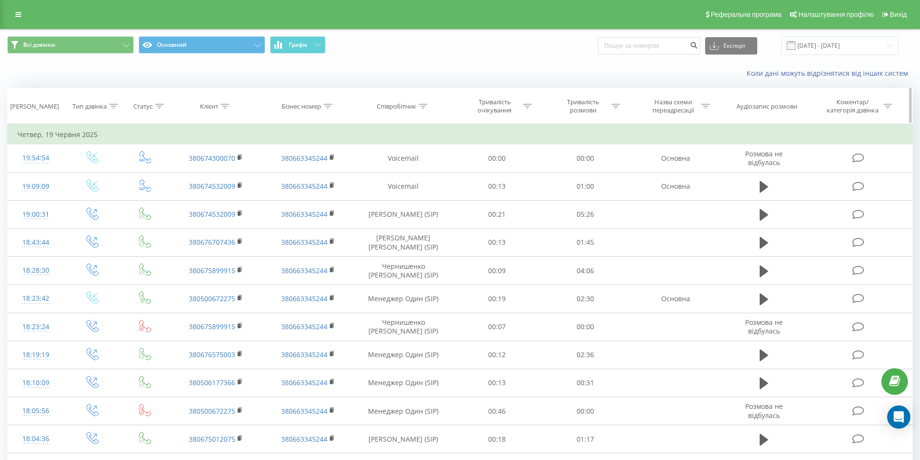
click at [423, 106] on icon at bounding box center [423, 106] width 9 height 5
click at [406, 179] on input "text" at bounding box center [403, 175] width 85 height 17
type input "[PERSON_NAME]"
click at [423, 192] on span "OK" at bounding box center [423, 194] width 27 height 15
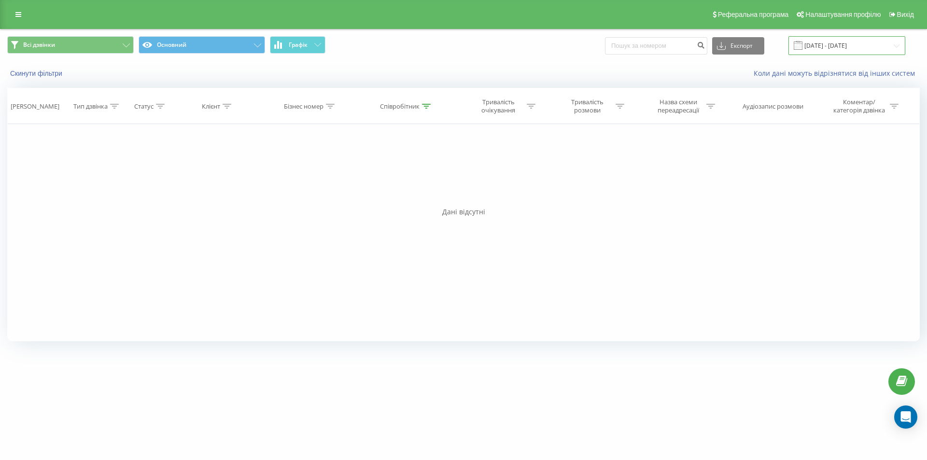
click at [823, 44] on input "[DATE] - [DATE]" at bounding box center [847, 45] width 117 height 19
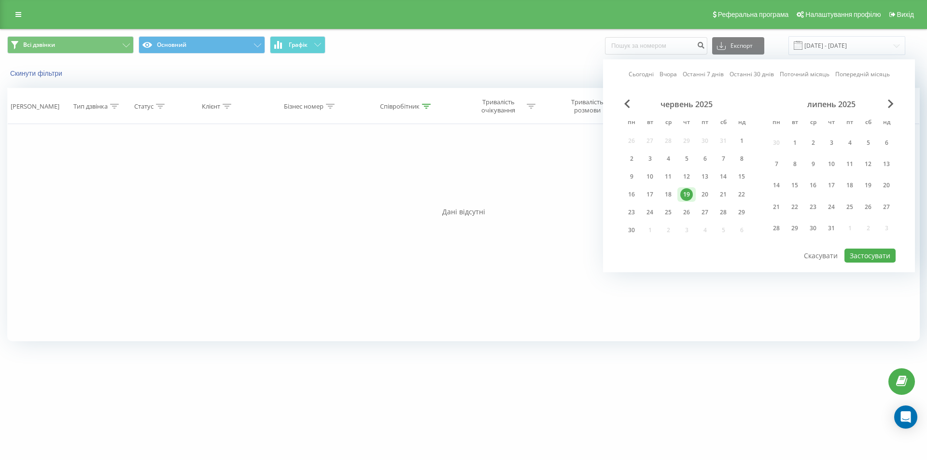
click at [640, 76] on link "Сьогодні" at bounding box center [641, 74] width 25 height 9
click at [884, 253] on button "Застосувати" at bounding box center [870, 256] width 51 height 14
type input "[DATE] - [DATE]"
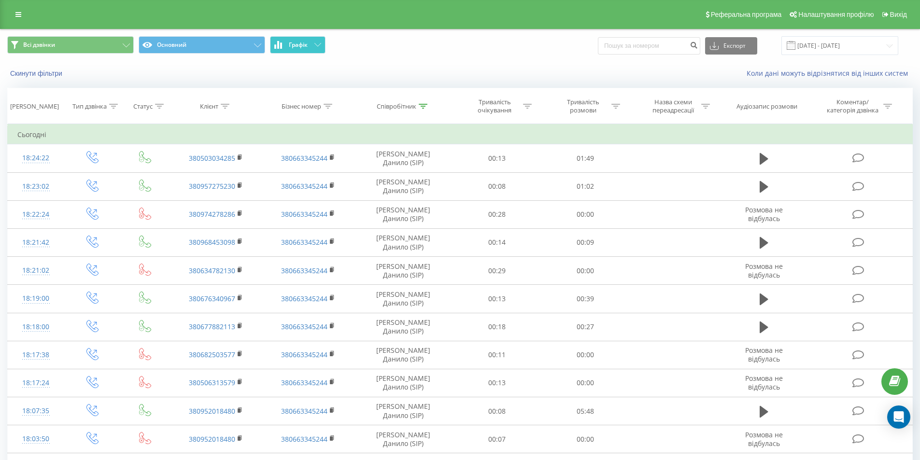
click at [311, 48] on button "Графік" at bounding box center [298, 44] width 56 height 17
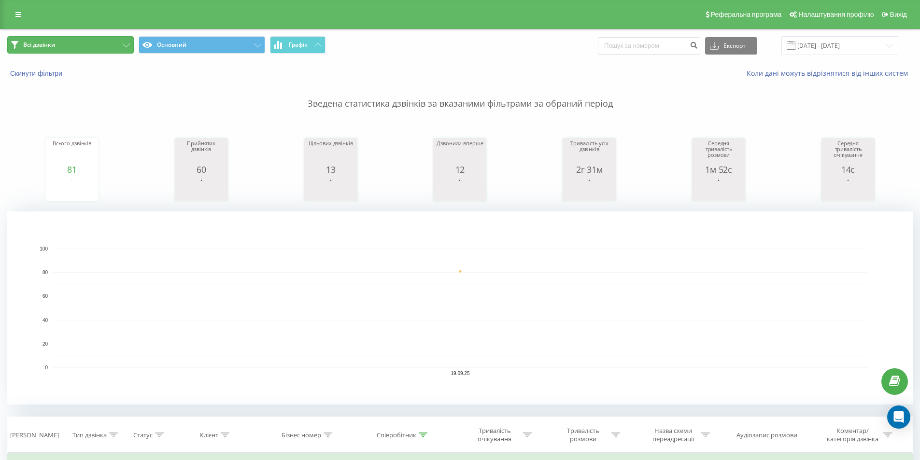
click at [108, 41] on button "Всі дзвінки" at bounding box center [70, 44] width 127 height 17
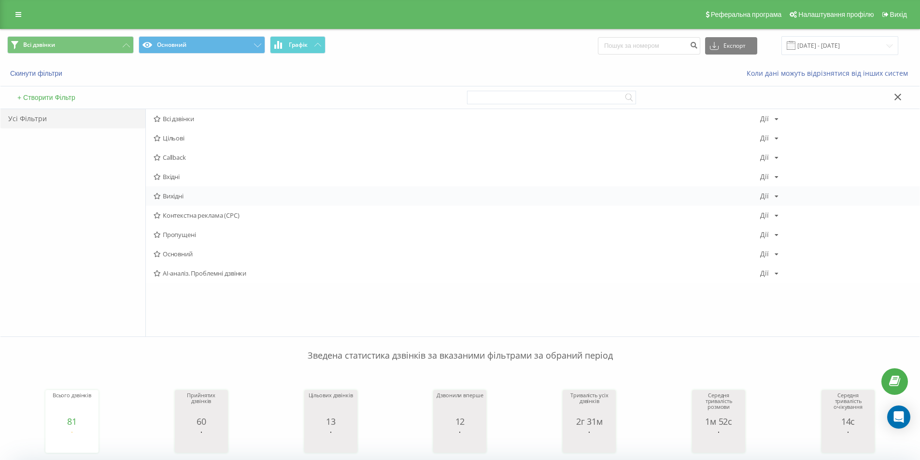
click at [191, 192] on div "Вихідні [PERSON_NAME] Копіювати Видалити За замовчуванням Поділитися" at bounding box center [533, 195] width 774 height 19
click at [190, 194] on span "Вихідні" at bounding box center [457, 196] width 606 height 7
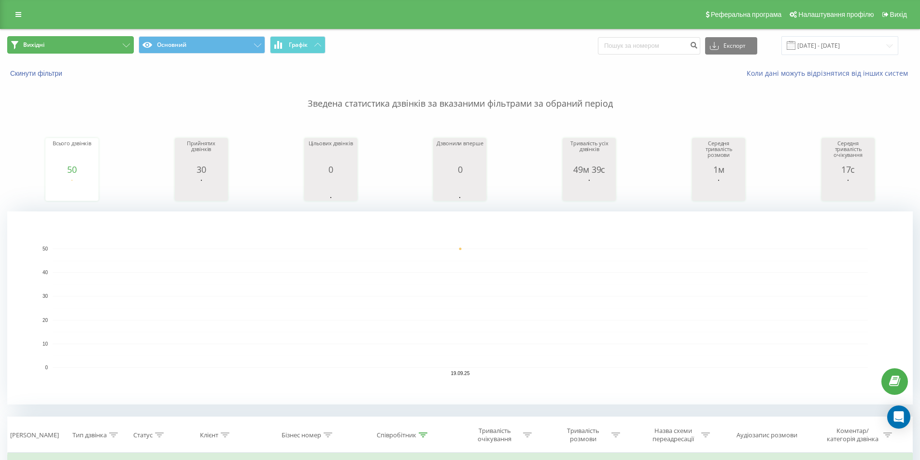
click at [103, 45] on button "Вихідні" at bounding box center [70, 44] width 127 height 17
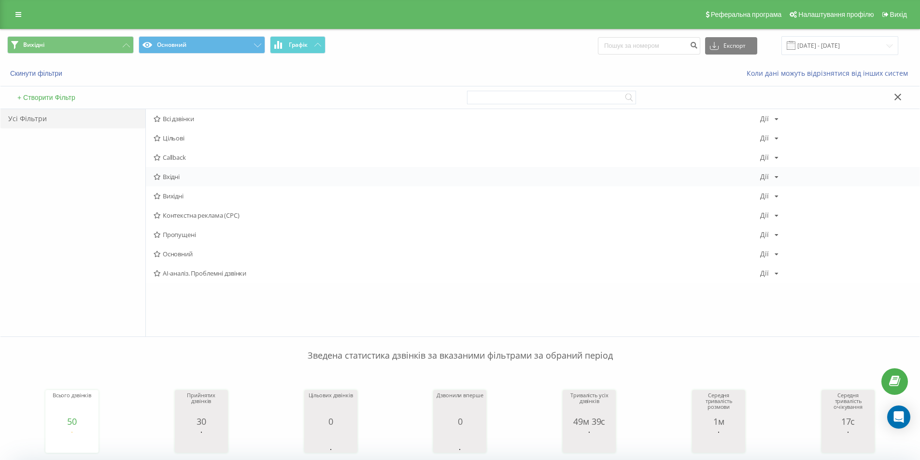
click at [184, 169] on div "Вхідні Дії Редагувати Копіювати Видалити За замовчуванням Поділитися" at bounding box center [533, 176] width 774 height 19
click at [184, 174] on span "Вхідні" at bounding box center [457, 176] width 606 height 7
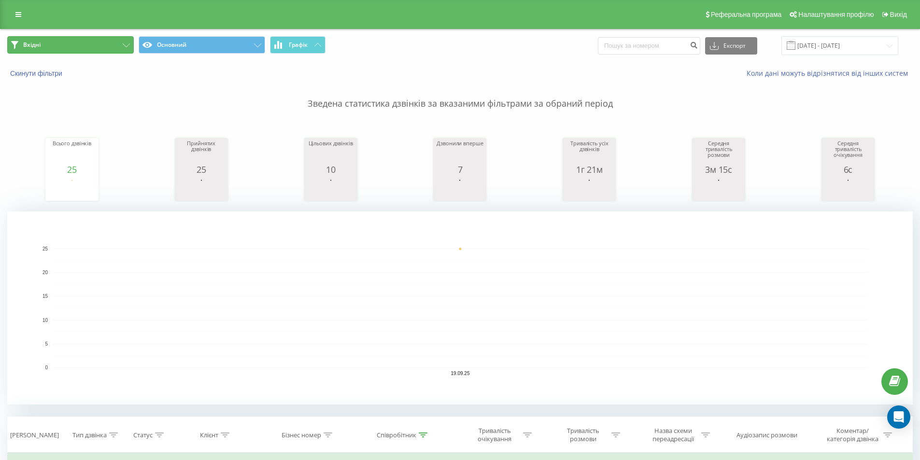
click at [108, 47] on button "Вхідні" at bounding box center [70, 44] width 127 height 17
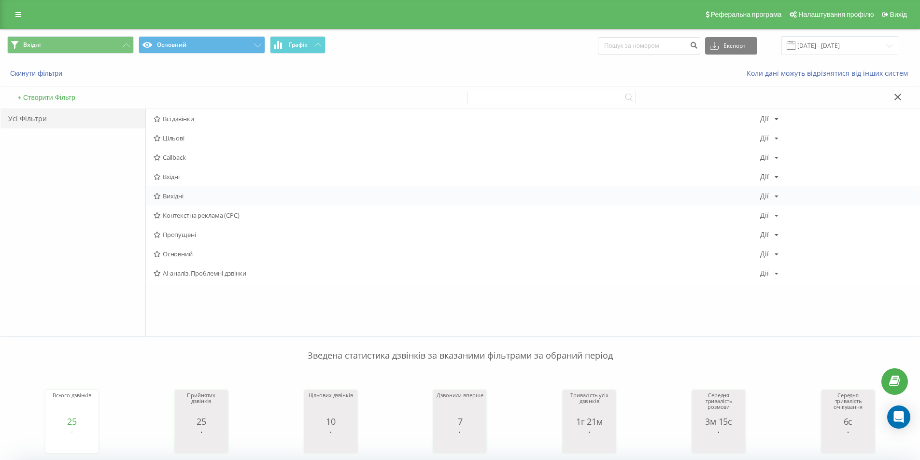
click at [194, 196] on span "Вихідні" at bounding box center [457, 196] width 606 height 7
